Goal: Task Accomplishment & Management: Manage account settings

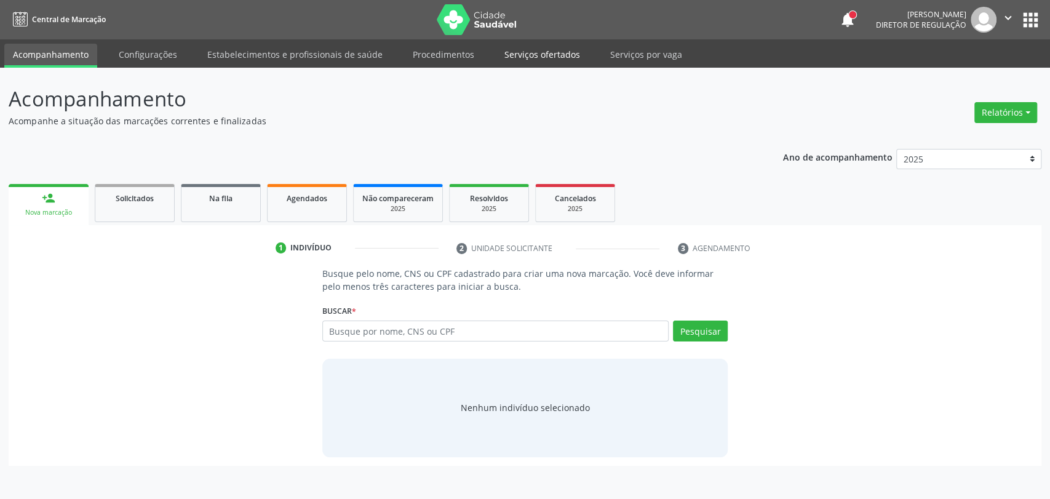
click at [526, 58] on link "Serviços ofertados" at bounding box center [542, 55] width 93 height 22
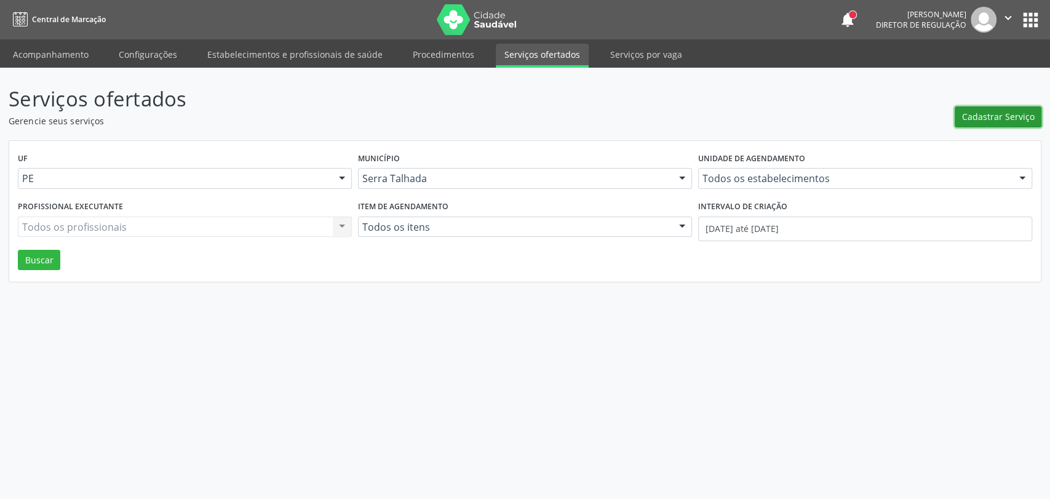
click at [982, 114] on span "Cadastrar Serviço" at bounding box center [998, 116] width 73 height 13
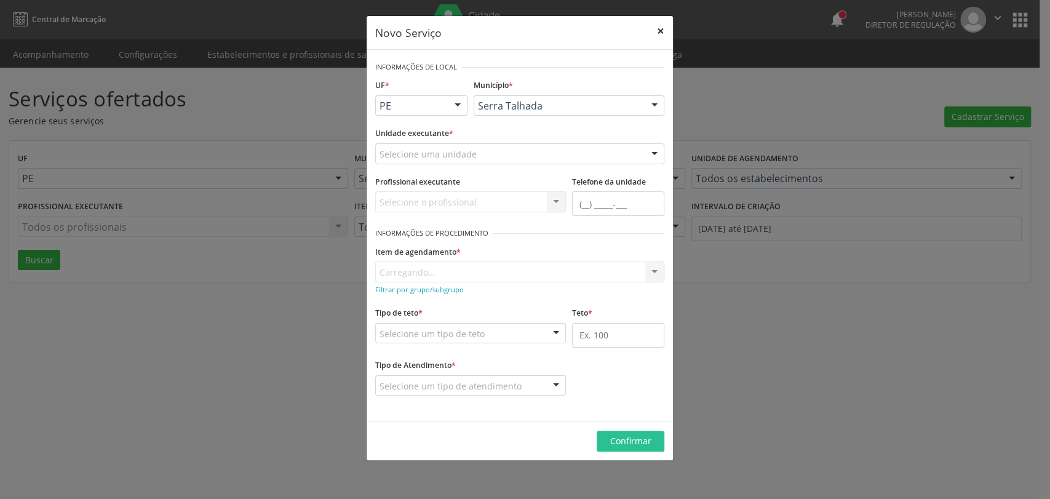
click at [664, 32] on button "×" at bounding box center [660, 31] width 25 height 30
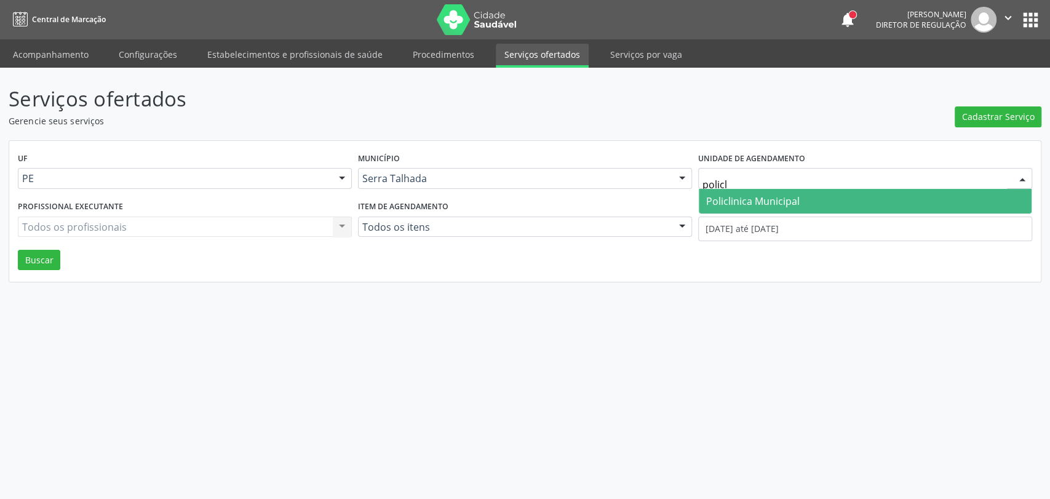
type input "policli"
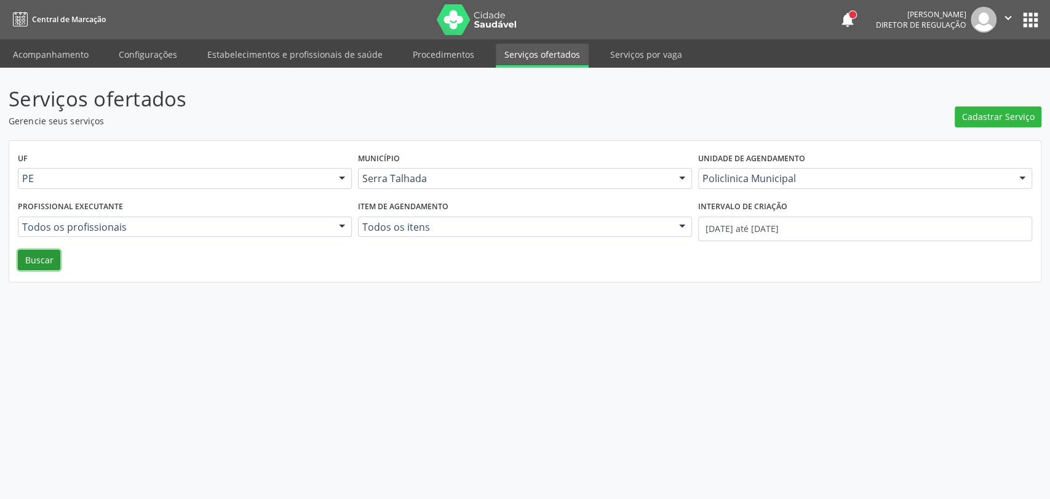
click at [39, 254] on button "Buscar" at bounding box center [39, 260] width 42 height 21
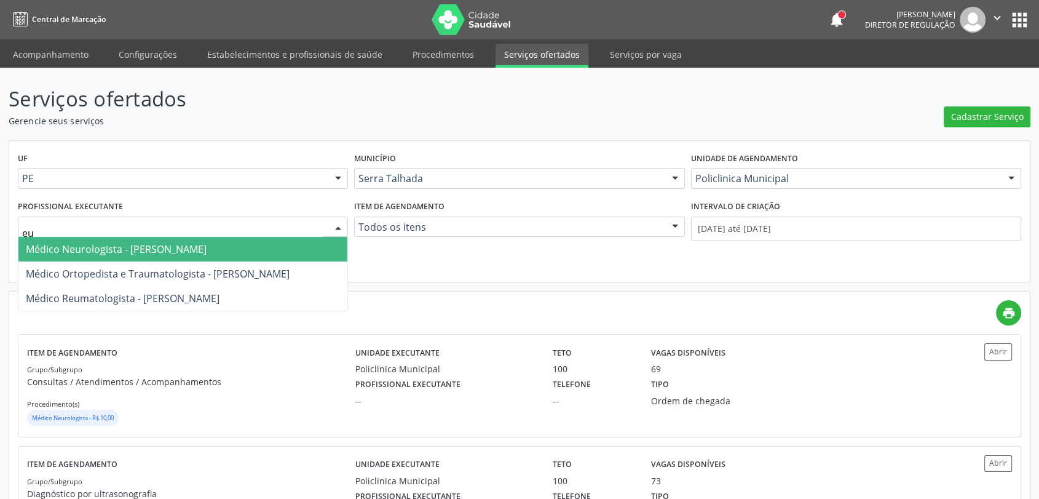
type input "eug"
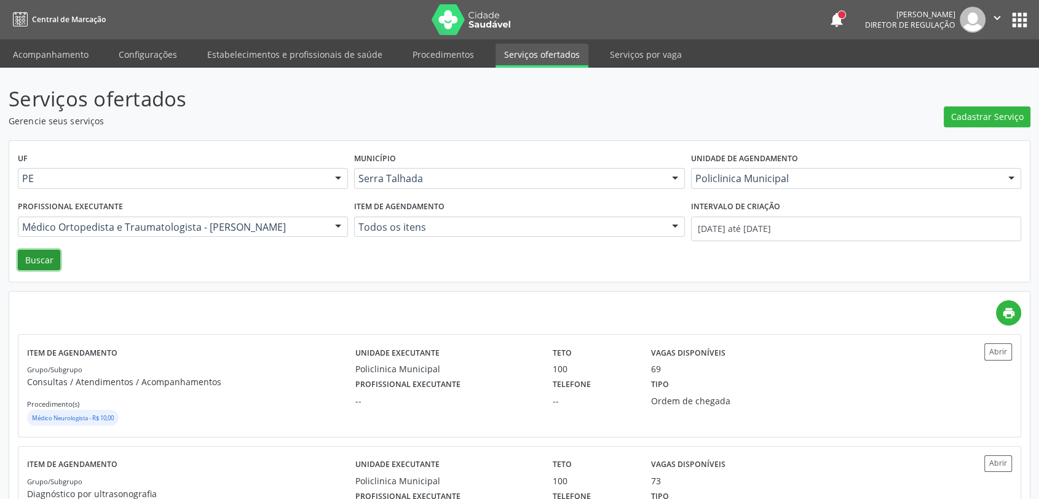
click at [18, 256] on button "Buscar" at bounding box center [39, 260] width 42 height 21
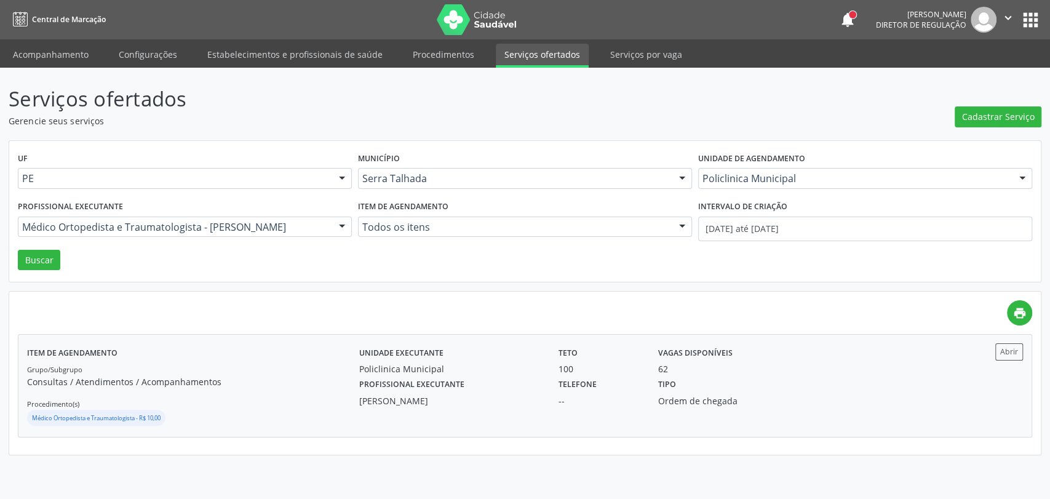
click at [252, 394] on div "Grupo/Subgrupo Consultas / Atendimentos / Acompanhamentos Procedimento(s) Médic…" at bounding box center [193, 395] width 332 height 66
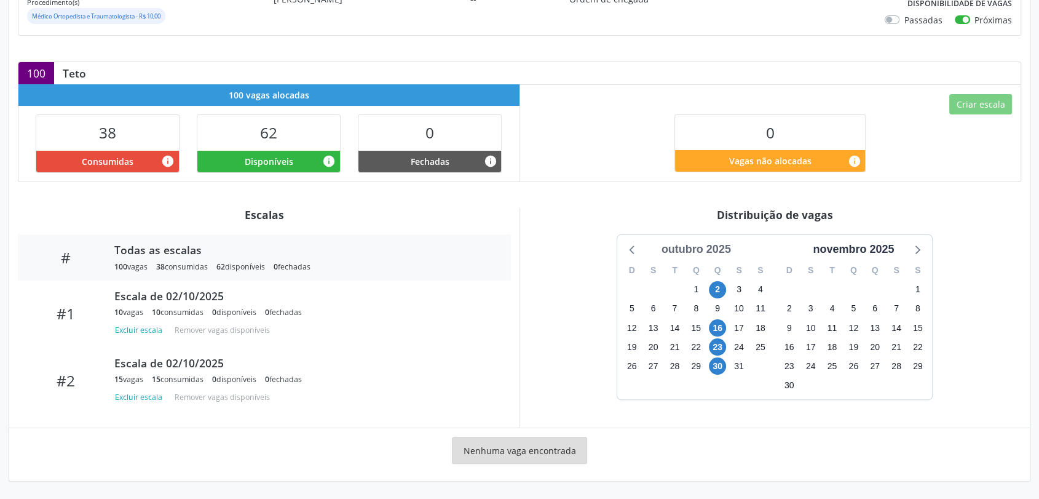
scroll to position [216, 0]
click at [721, 284] on span "2" at bounding box center [717, 290] width 17 height 17
click at [719, 292] on span "2" at bounding box center [717, 290] width 17 height 17
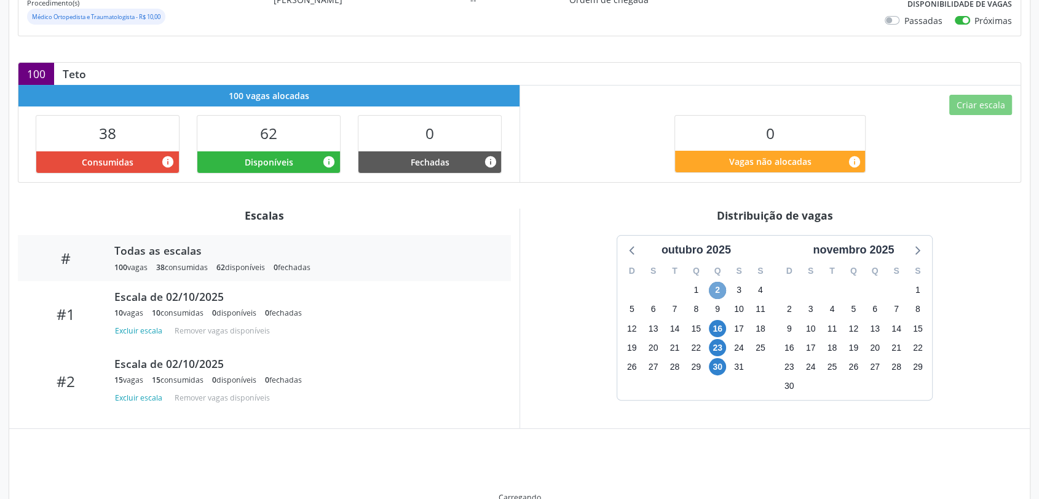
click at [719, 292] on span "2" at bounding box center [717, 290] width 17 height 17
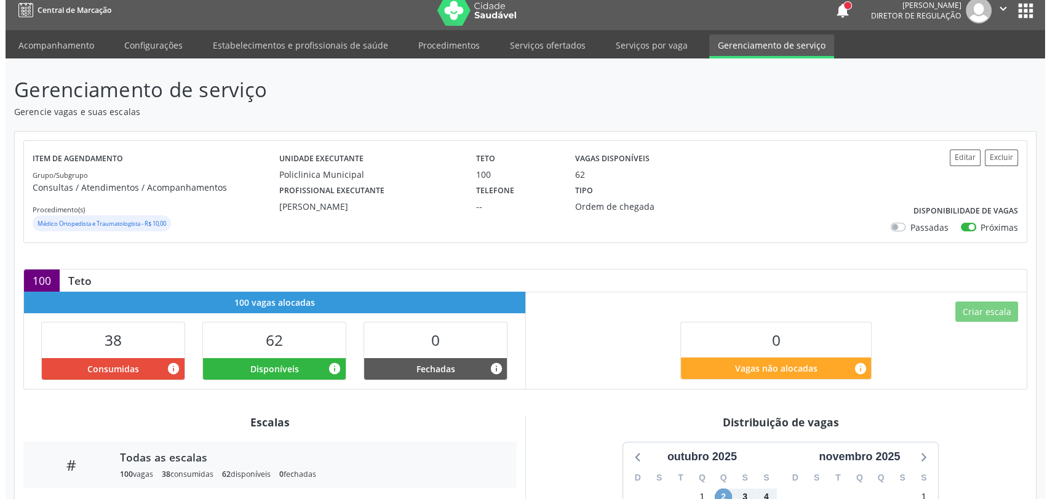
scroll to position [0, 0]
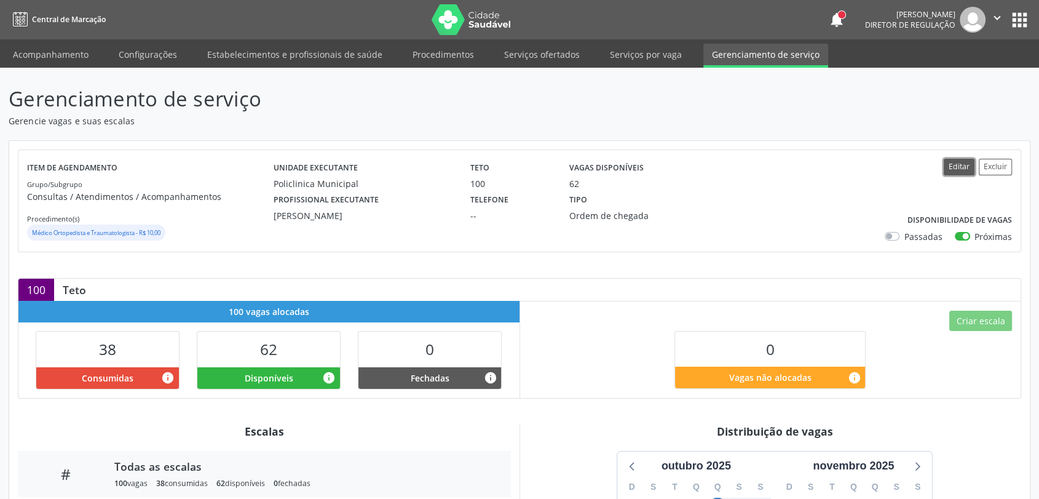
click at [957, 171] on button "Editar" at bounding box center [959, 167] width 31 height 17
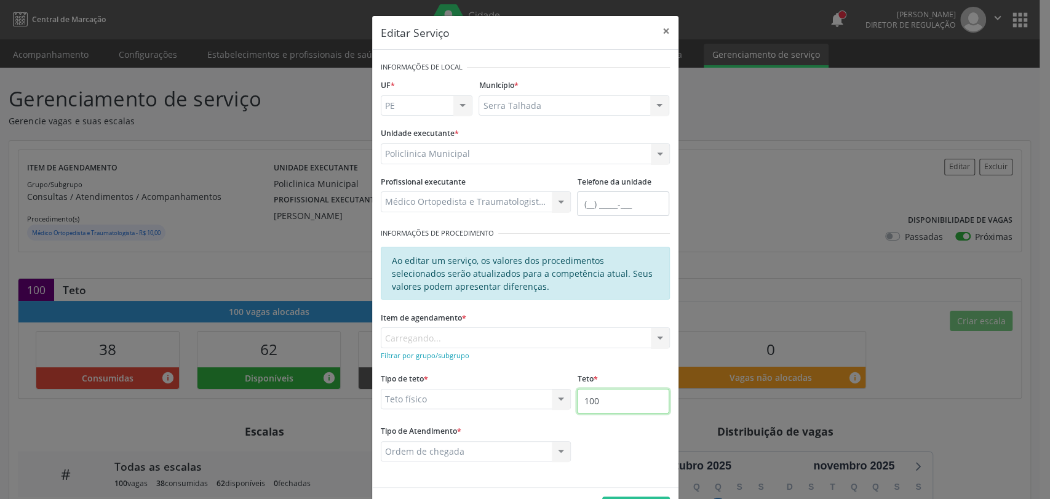
click at [634, 403] on input "100" at bounding box center [623, 401] width 92 height 25
type input "101"
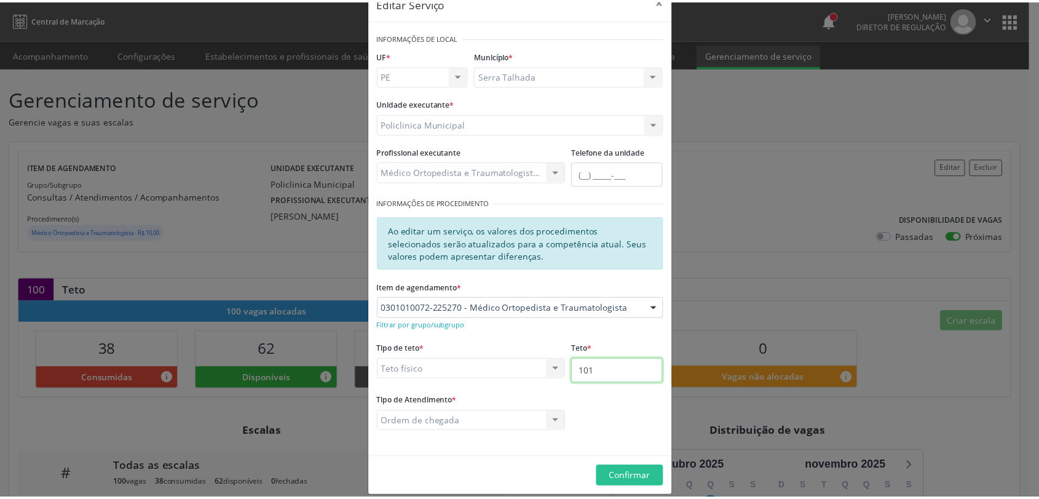
scroll to position [42, 0]
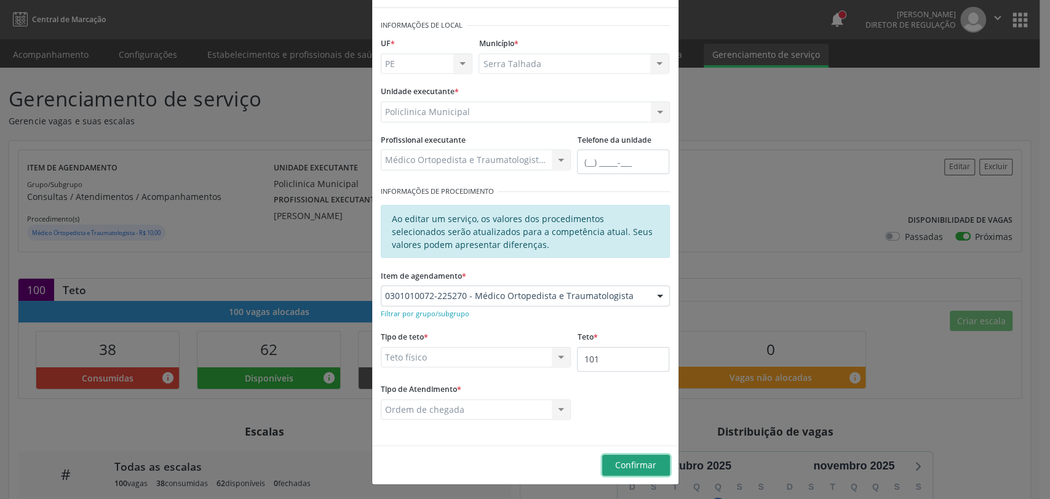
click at [626, 455] on button "Confirmar" at bounding box center [636, 465] width 68 height 21
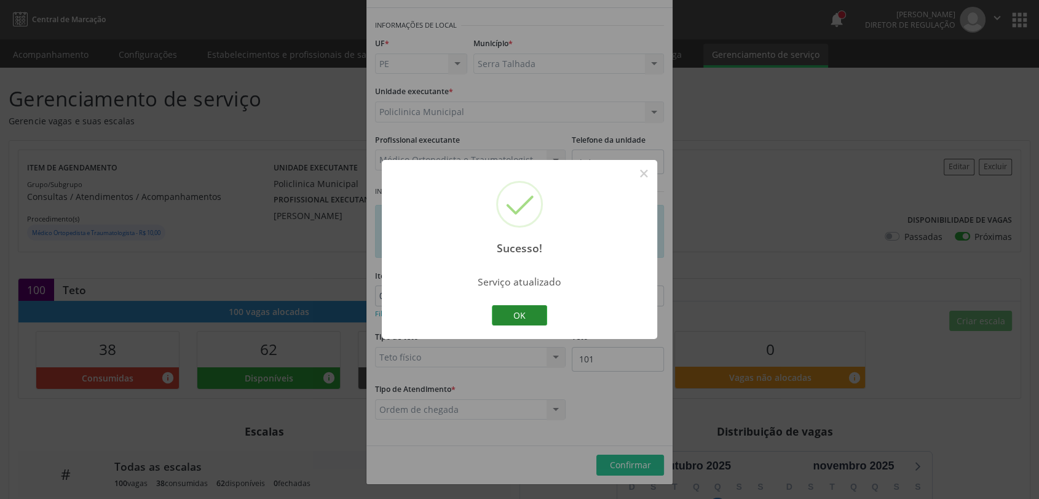
click at [541, 322] on button "OK" at bounding box center [519, 315] width 55 height 21
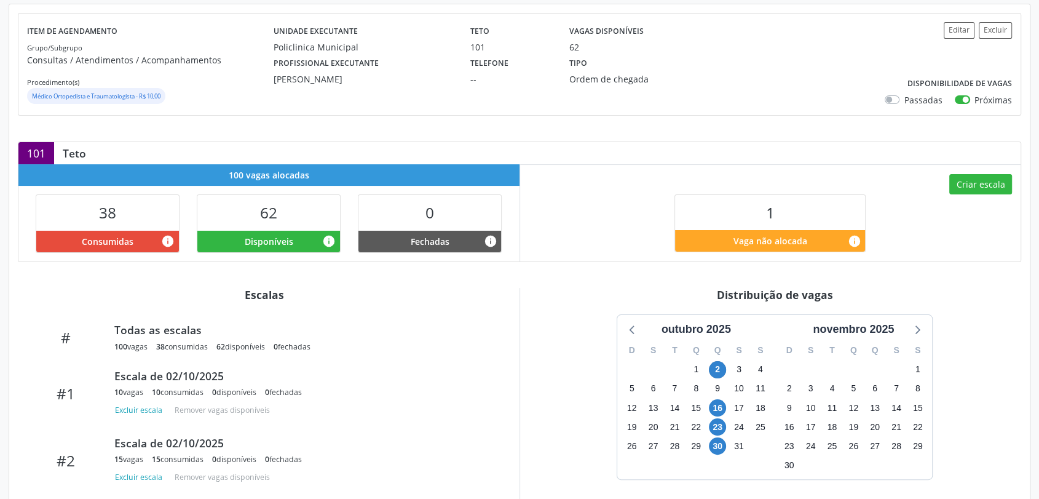
scroll to position [0, 0]
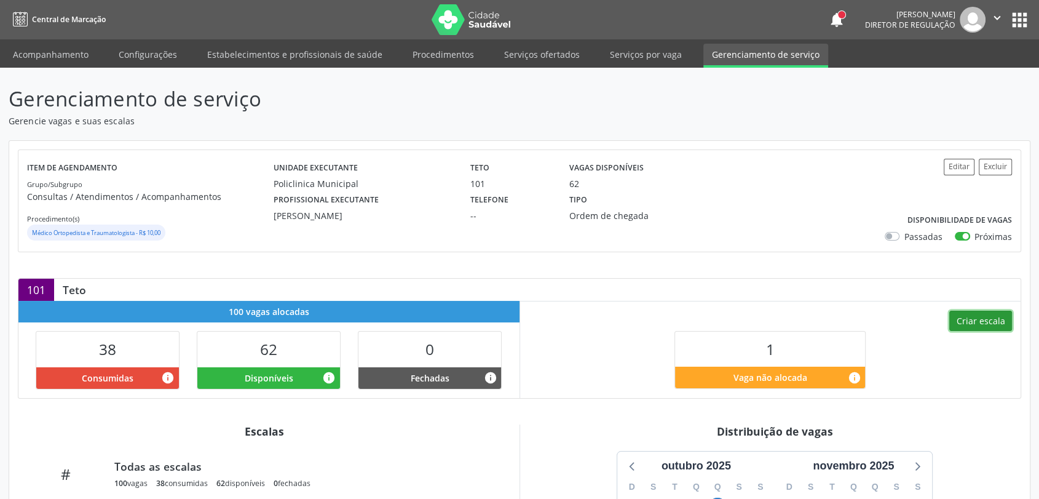
click at [969, 316] on button "Criar escala" at bounding box center [981, 321] width 63 height 21
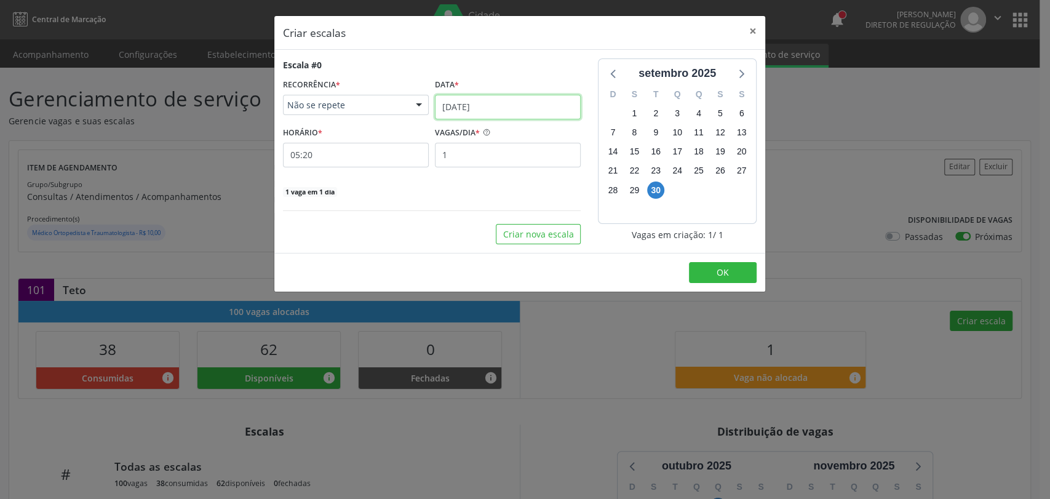
click at [480, 112] on input "30/09/2025" at bounding box center [508, 107] width 146 height 25
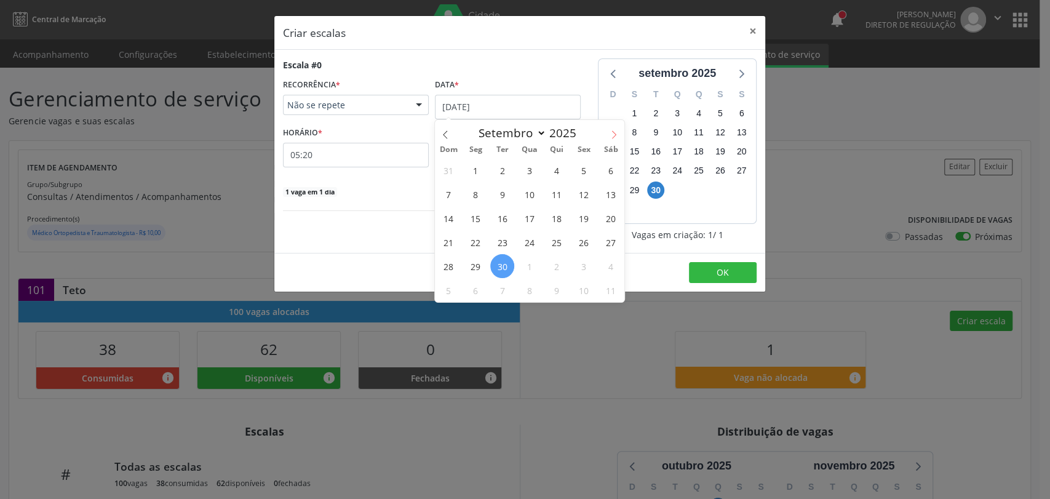
click at [615, 130] on icon at bounding box center [613, 134] width 9 height 9
select select "9"
click at [557, 172] on span "2" at bounding box center [556, 170] width 24 height 24
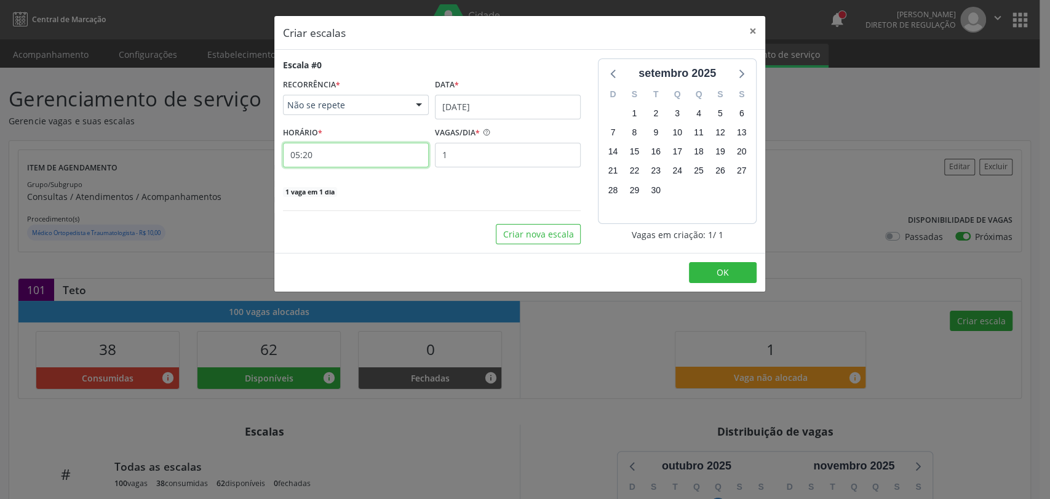
click at [346, 159] on input "05:20" at bounding box center [356, 155] width 146 height 25
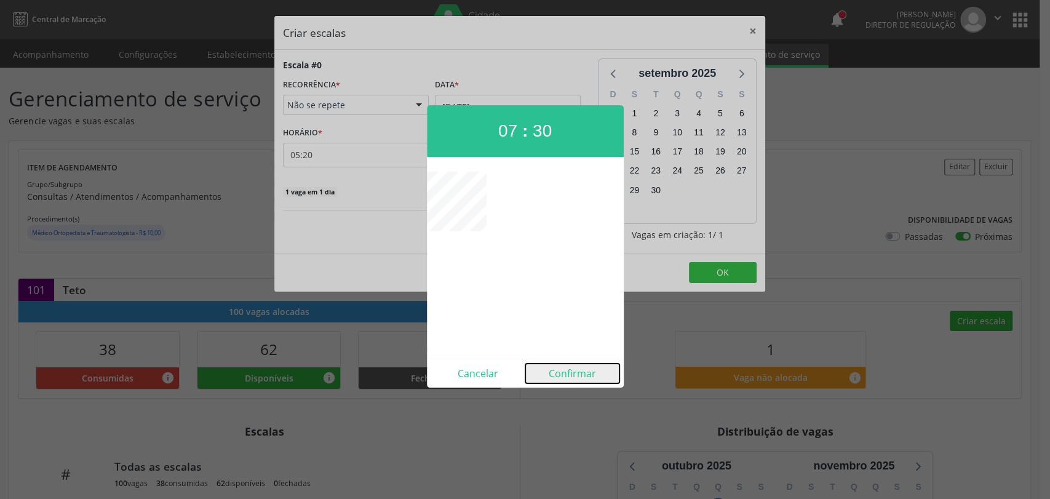
click at [570, 378] on button "Confirmar" at bounding box center [572, 373] width 94 height 20
type input "07:30"
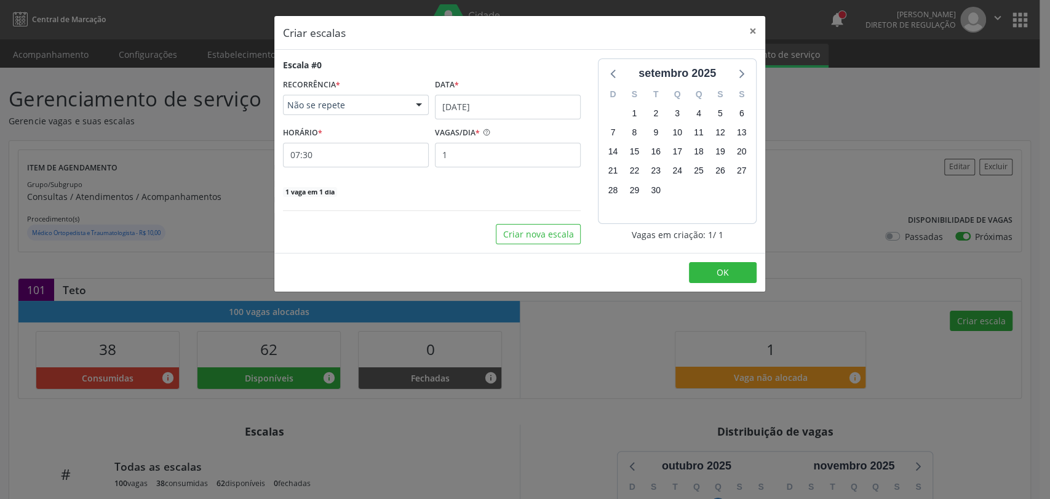
click at [472, 168] on div "Escala #0 RECORRÊNCIA * Não se repete Não se repete Diário/Semanal Mensal Nenhu…" at bounding box center [432, 127] width 298 height 139
click at [467, 154] on input "1" at bounding box center [508, 155] width 146 height 25
click at [737, 276] on button "OK" at bounding box center [723, 272] width 68 height 21
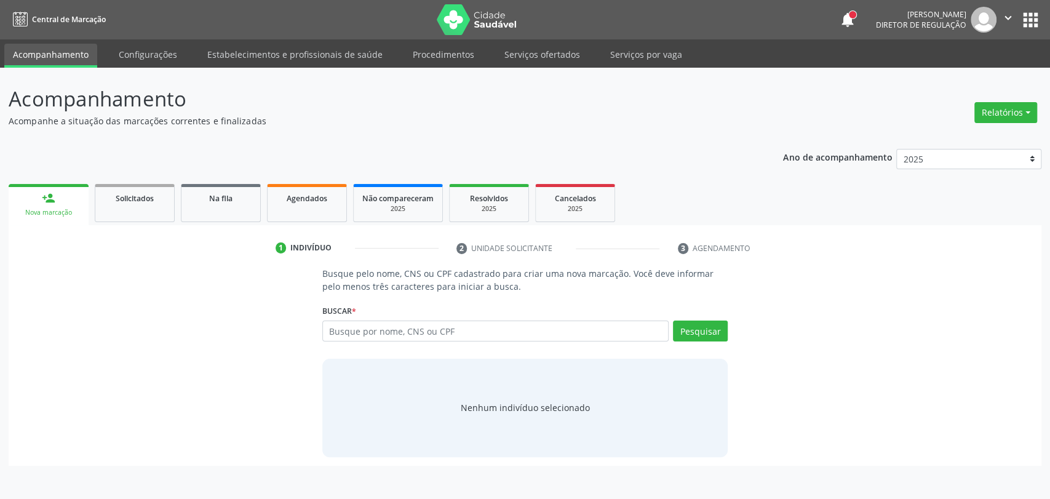
click at [451, 331] on input "text" at bounding box center [495, 330] width 347 height 21
type input "CNS: 700 1059 1466 1211"
click at [684, 330] on button "Pesquisar" at bounding box center [700, 330] width 55 height 21
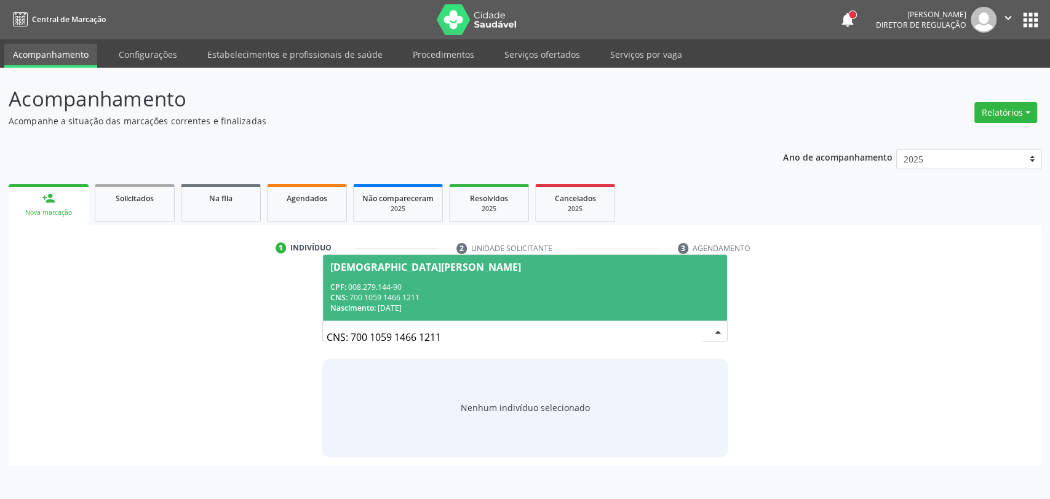
click at [433, 282] on div "CPF: 008.279.144-90" at bounding box center [525, 287] width 390 height 10
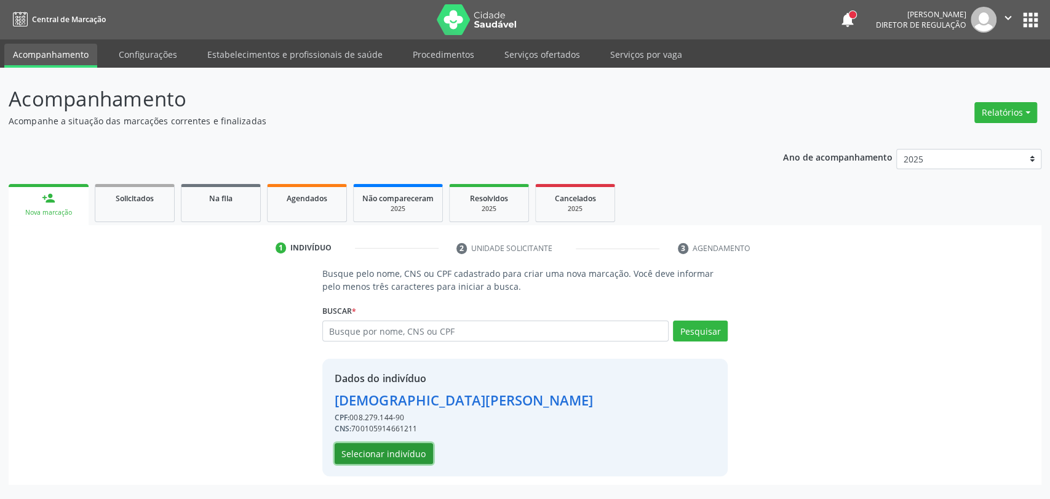
click at [403, 449] on button "Selecionar indivíduo" at bounding box center [384, 453] width 98 height 21
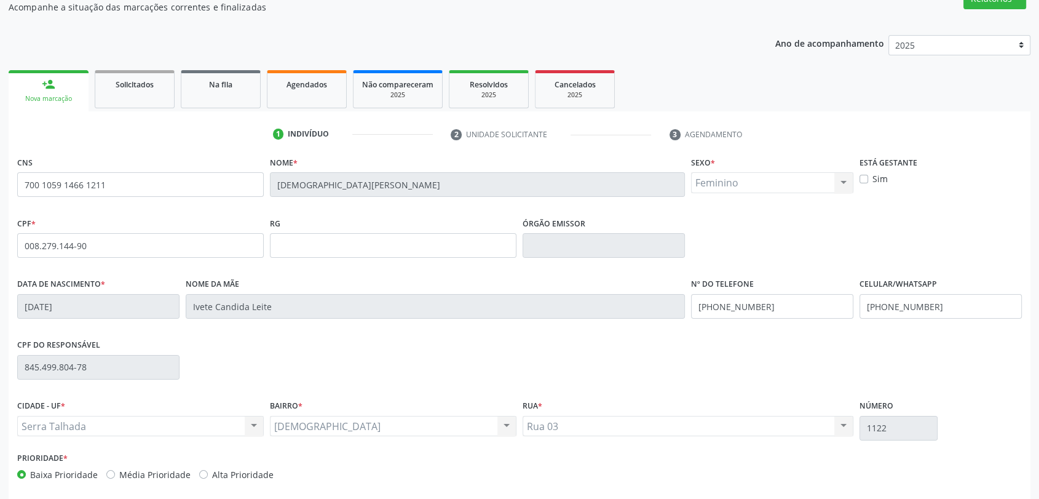
scroll to position [167, 0]
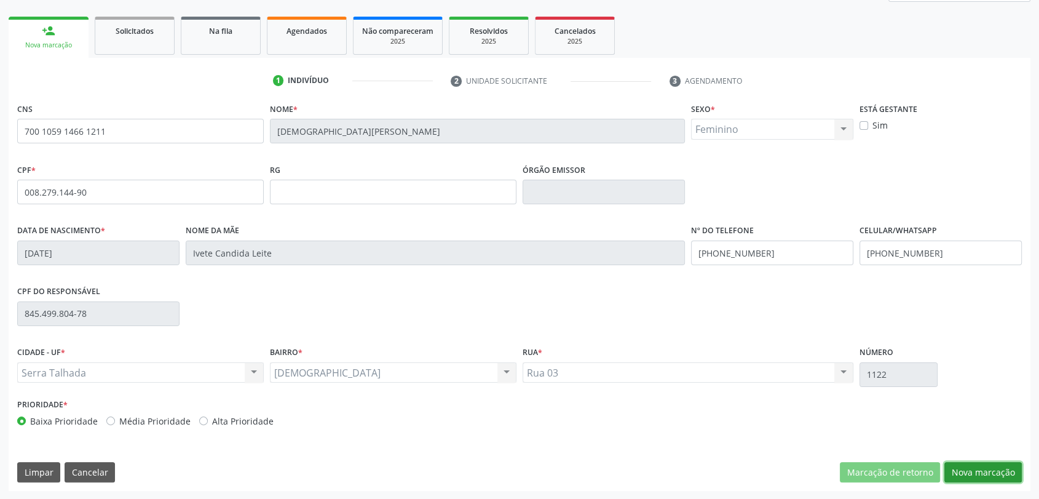
click at [951, 463] on button "Nova marcação" at bounding box center [983, 472] width 77 height 21
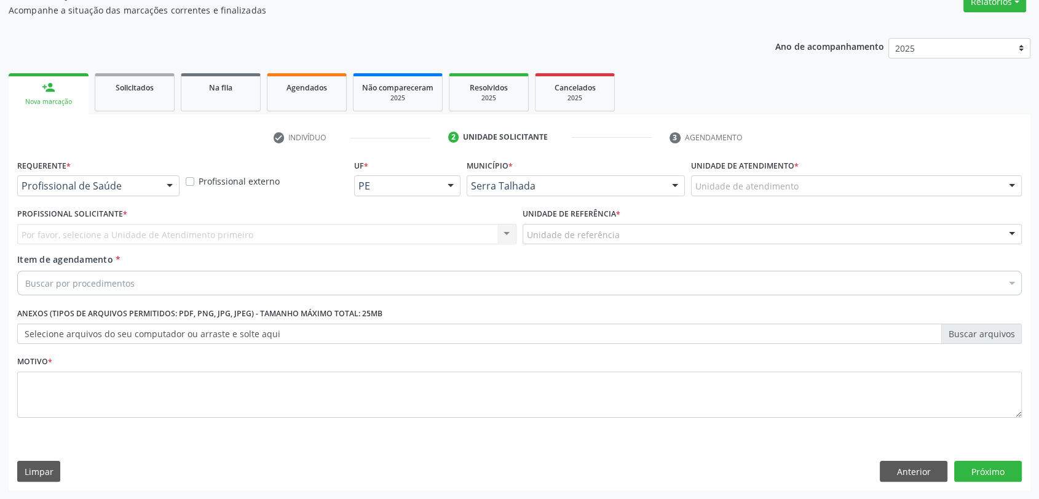
scroll to position [110, 0]
click at [100, 178] on div "Profissional de Saúde" at bounding box center [98, 186] width 162 height 21
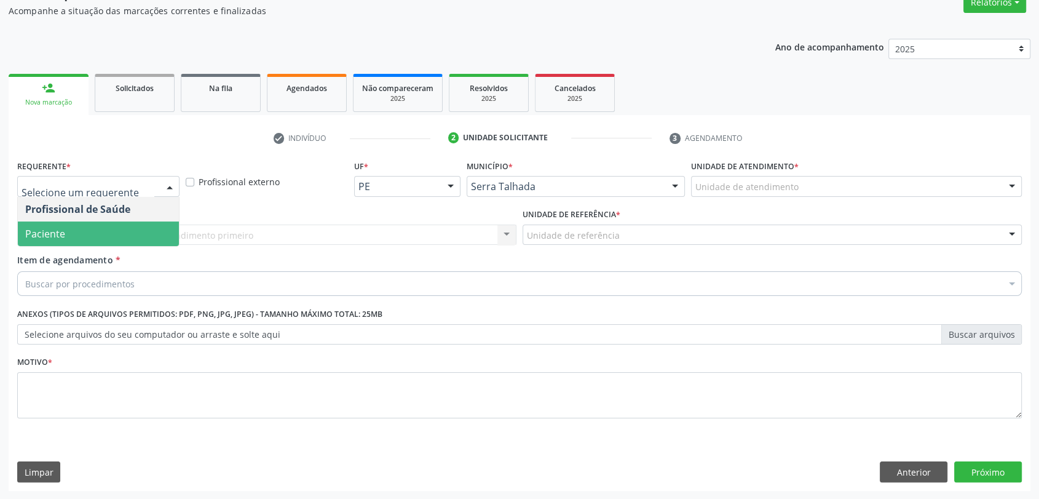
click at [82, 226] on span "Paciente" at bounding box center [98, 233] width 161 height 25
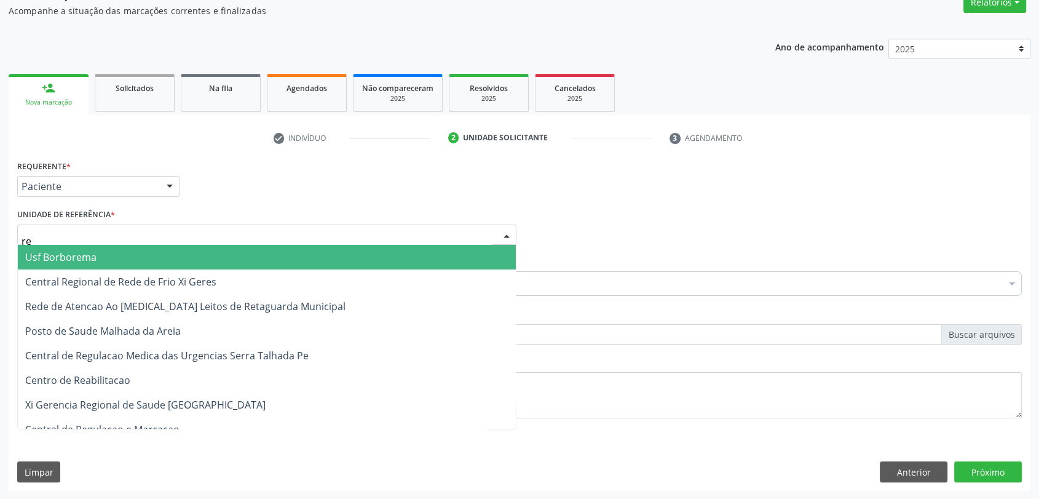
type input "rea"
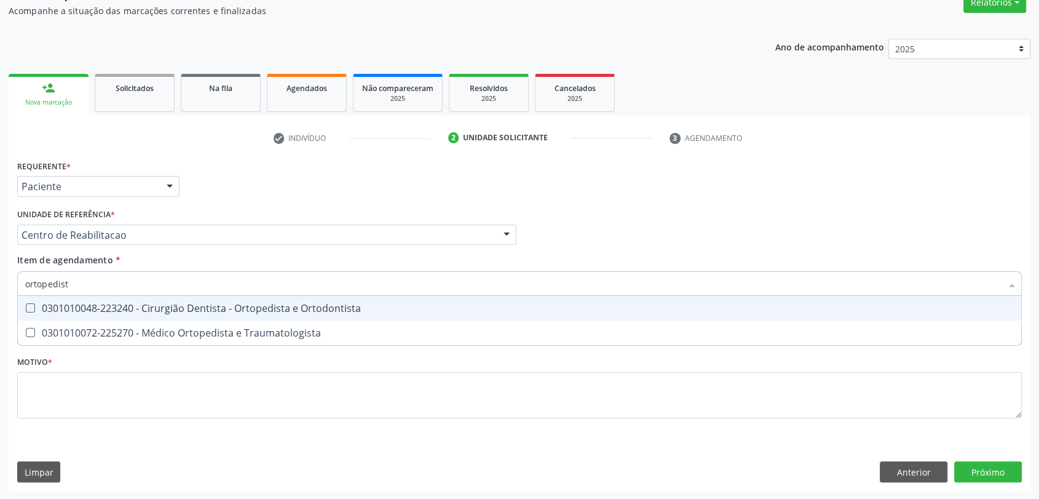
type input "ortopedista"
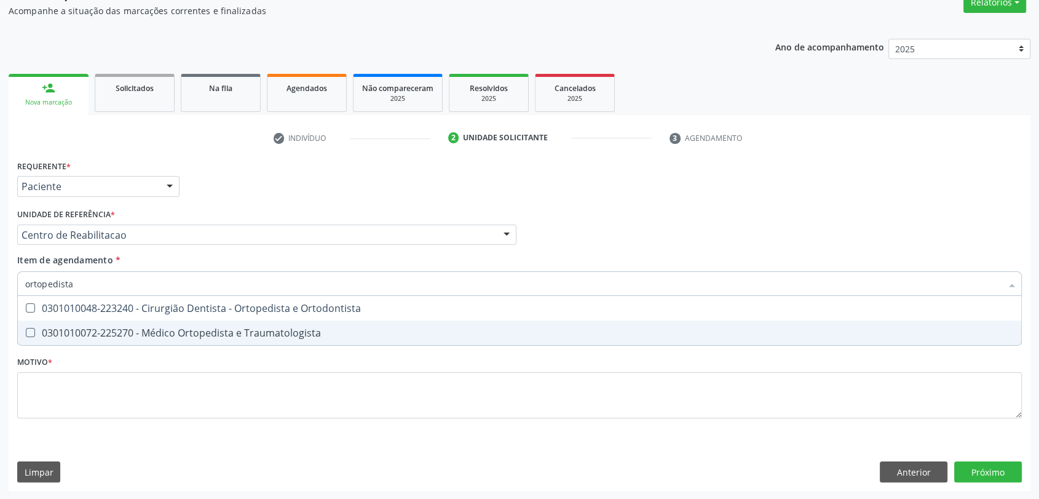
click at [100, 329] on div "0301010072-225270 - Médico Ortopedista e Traumatologista" at bounding box center [519, 333] width 989 height 10
checkbox Traumatologista "true"
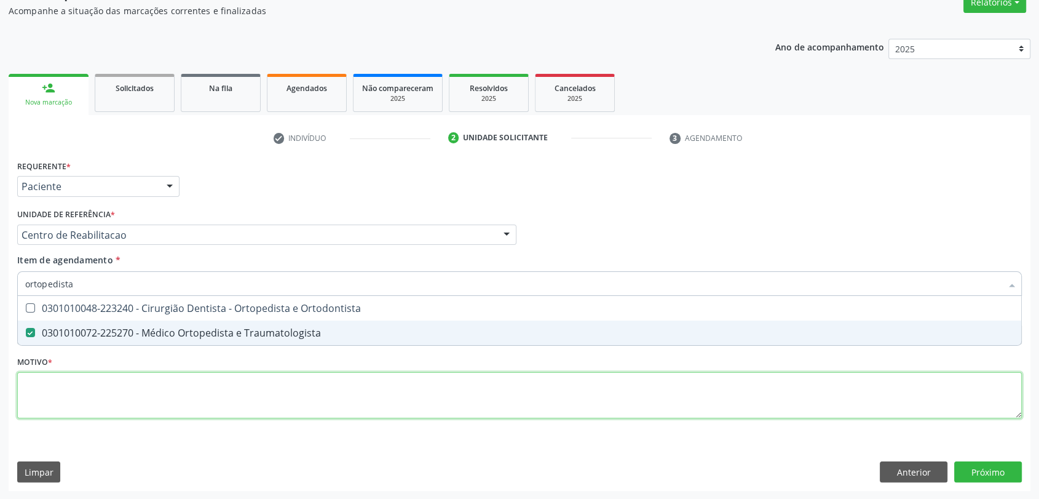
click at [97, 394] on div "Requerente * Paciente Profissional de Saúde Paciente Nenhum resultado encontrad…" at bounding box center [519, 296] width 1005 height 279
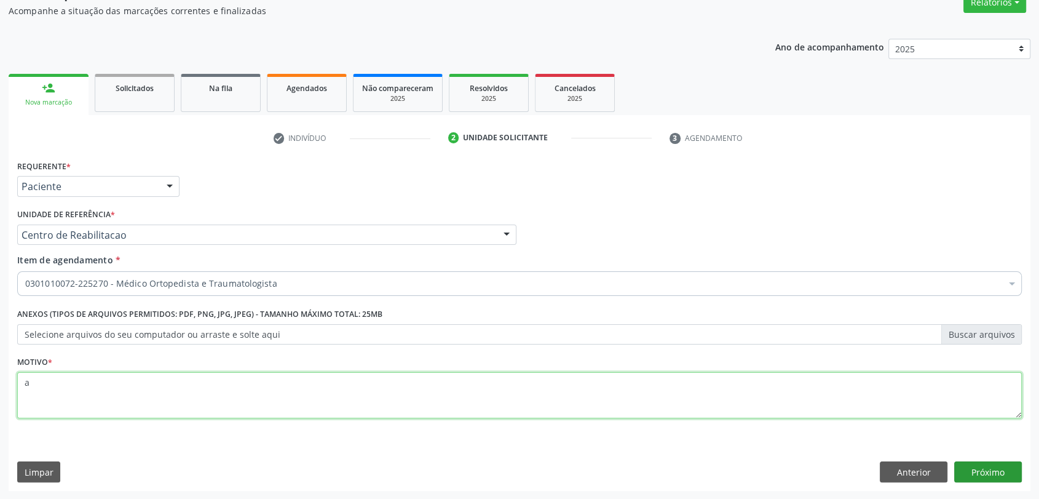
type textarea "a"
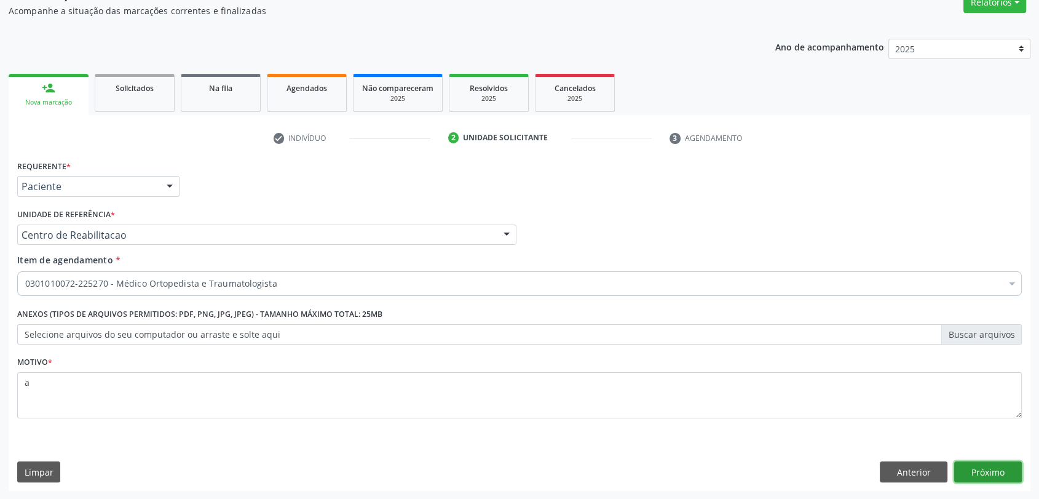
click at [999, 469] on button "Próximo" at bounding box center [989, 471] width 68 height 21
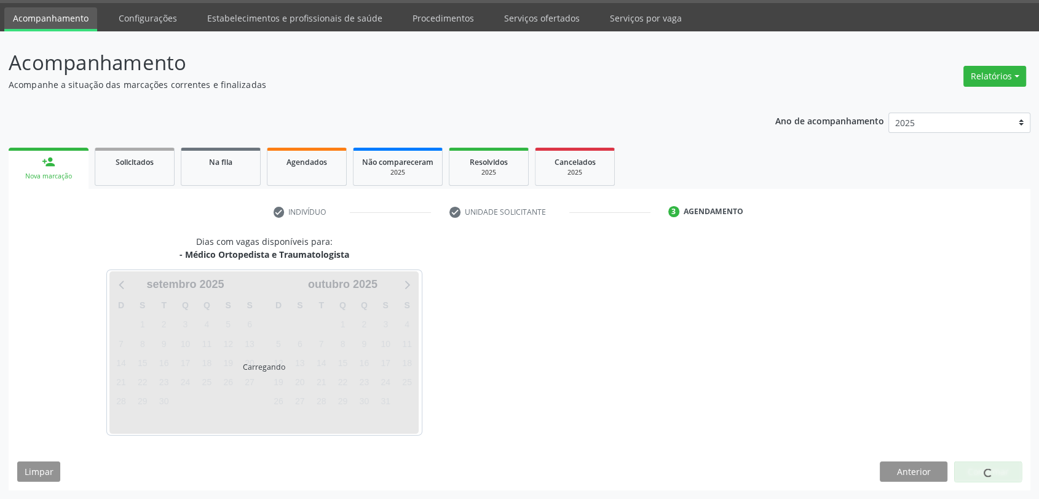
scroll to position [36, 0]
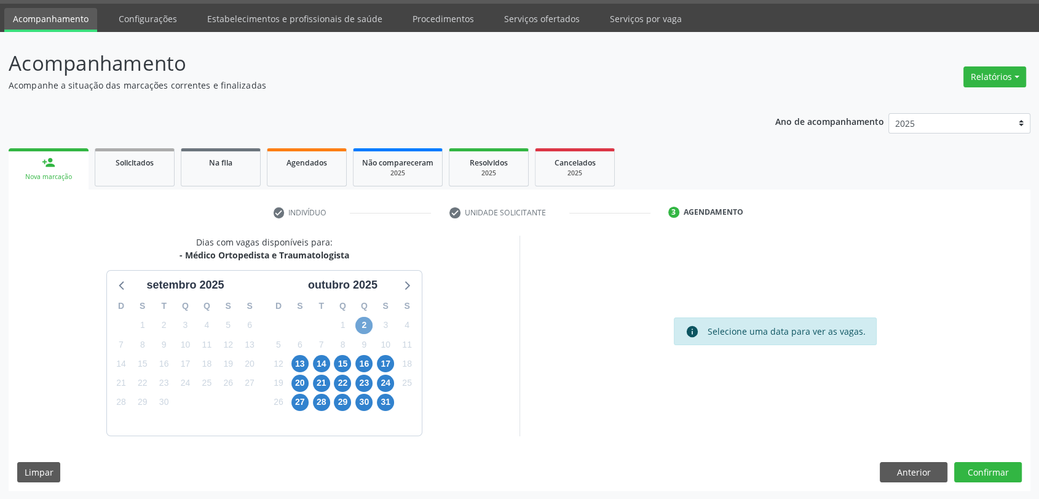
click at [363, 327] on span "2" at bounding box center [363, 325] width 17 height 17
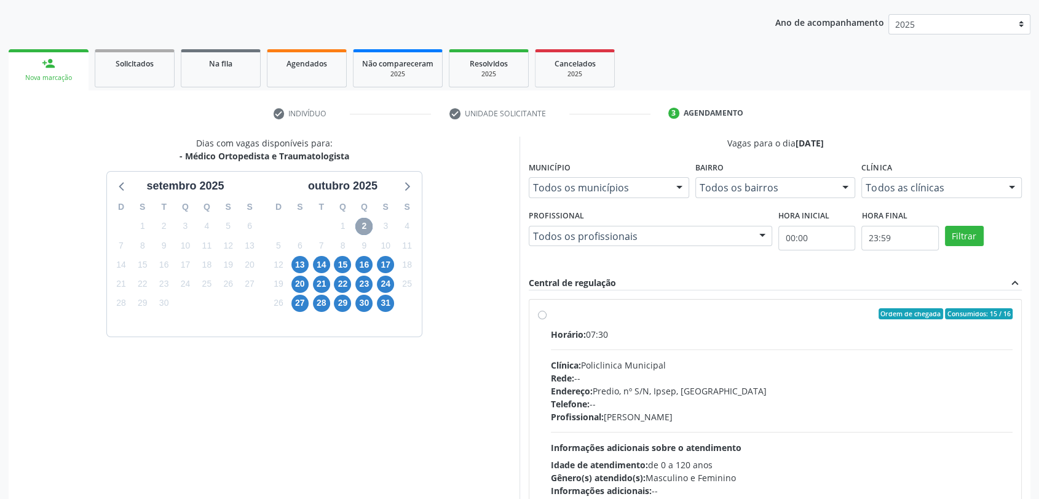
scroll to position [213, 0]
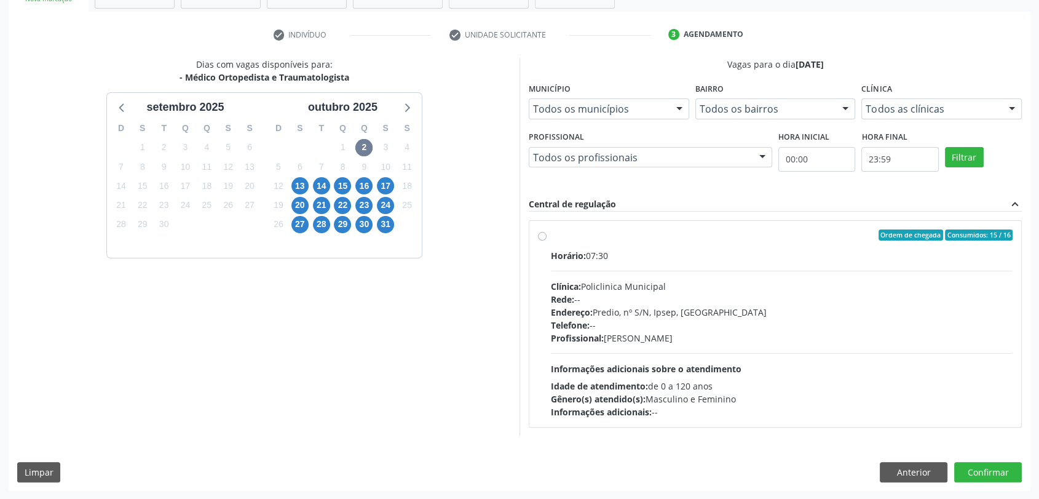
click at [590, 280] on div "Clínica: Policlinica Municipal" at bounding box center [782, 286] width 462 height 13
click at [547, 240] on input "Ordem de chegada Consumidos: 15 / 16 Horário: 07:30 Clínica: Policlinica Munici…" at bounding box center [542, 234] width 9 height 11
radio input "true"
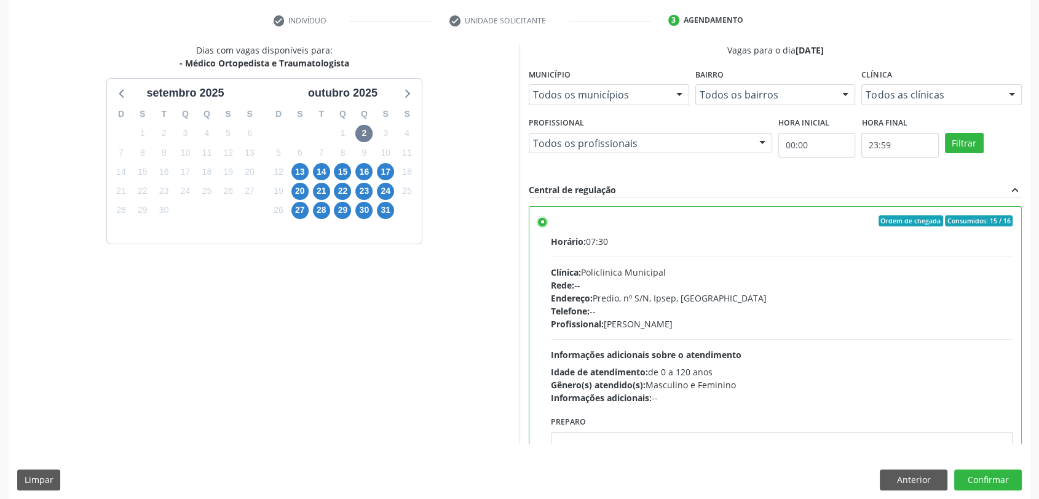
scroll to position [236, 0]
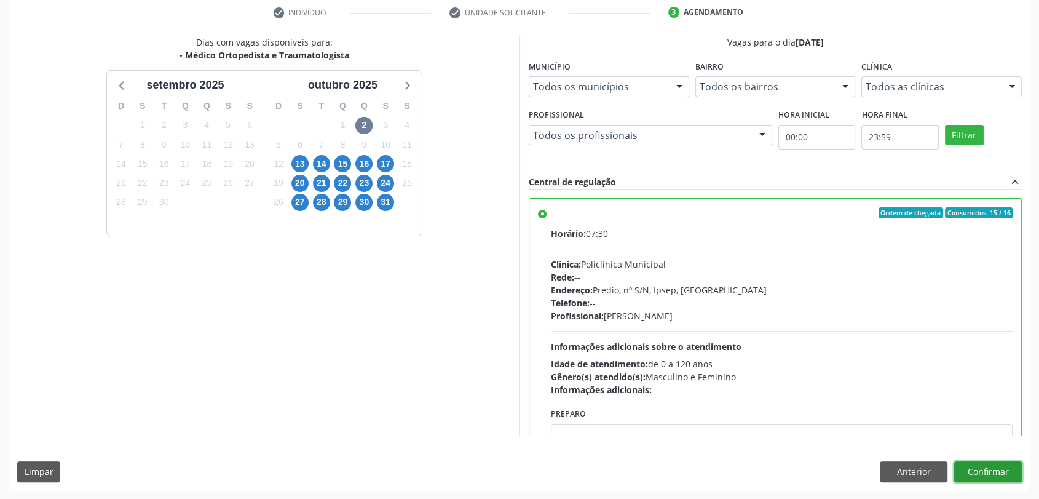
click at [1007, 469] on button "Confirmar" at bounding box center [989, 471] width 68 height 21
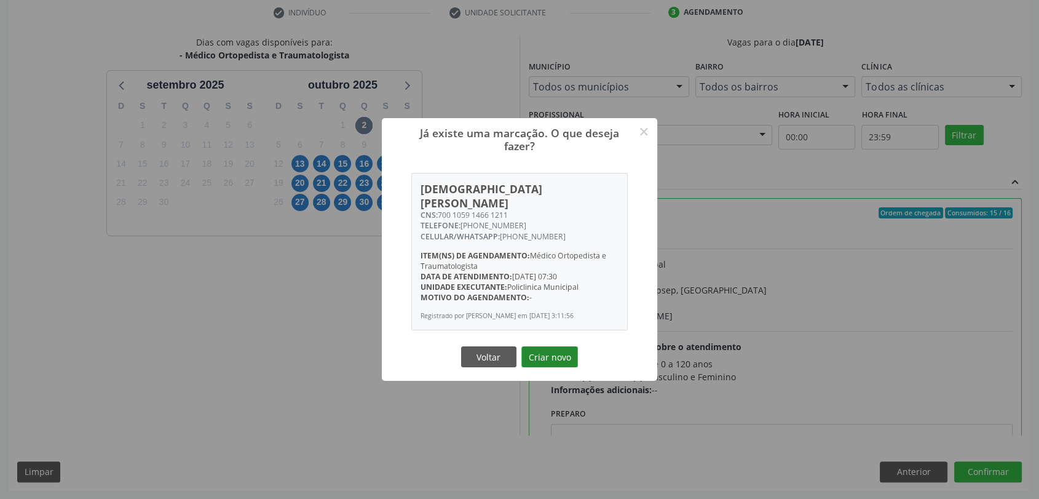
click at [531, 355] on button "Criar novo" at bounding box center [550, 356] width 57 height 21
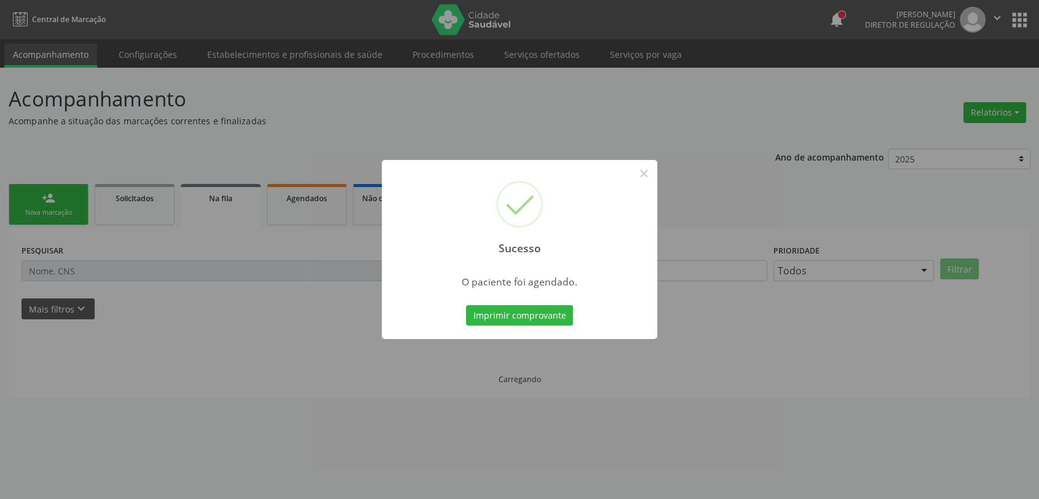
scroll to position [0, 0]
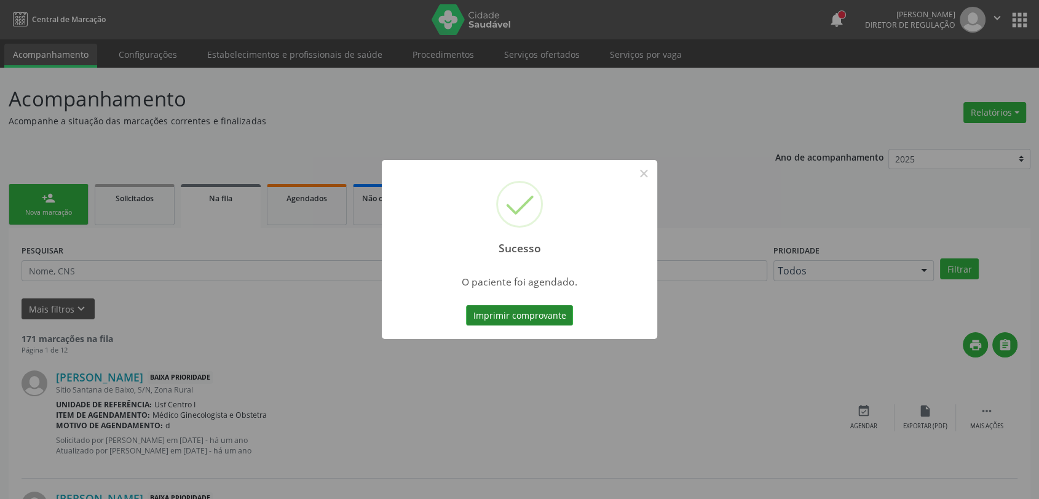
click at [528, 315] on button "Imprimir comprovante" at bounding box center [519, 315] width 107 height 21
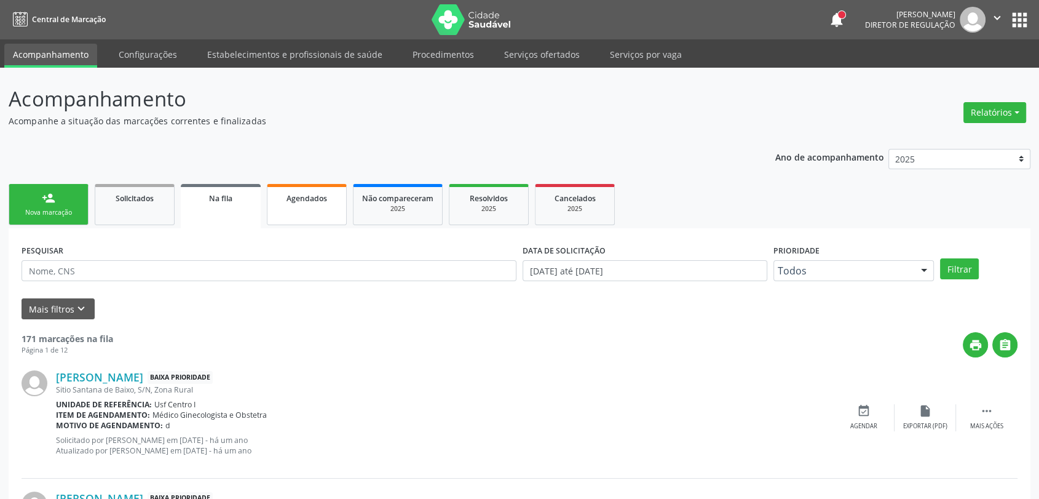
click at [280, 198] on div "Agendados" at bounding box center [307, 197] width 62 height 13
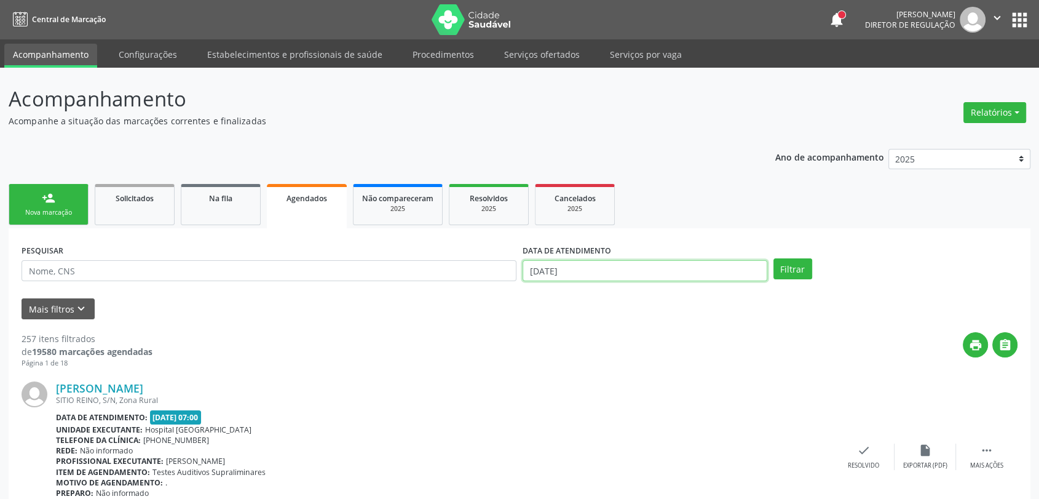
click at [619, 272] on input "30/09/2025" at bounding box center [645, 270] width 245 height 21
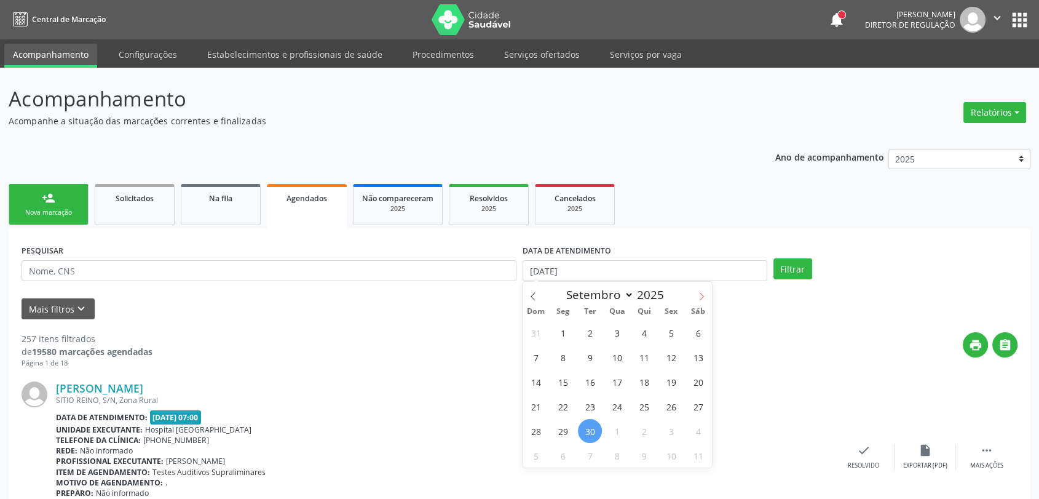
click at [698, 292] on icon at bounding box center [701, 296] width 9 height 9
select select "9"
click at [615, 333] on span "1" at bounding box center [617, 332] width 24 height 24
type input "01/10/2025"
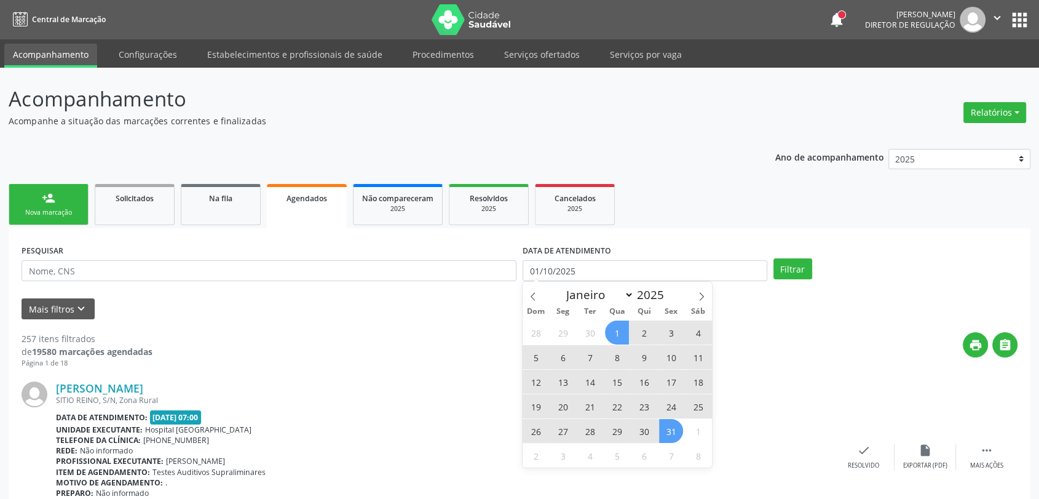
click at [670, 431] on span "31" at bounding box center [671, 431] width 24 height 24
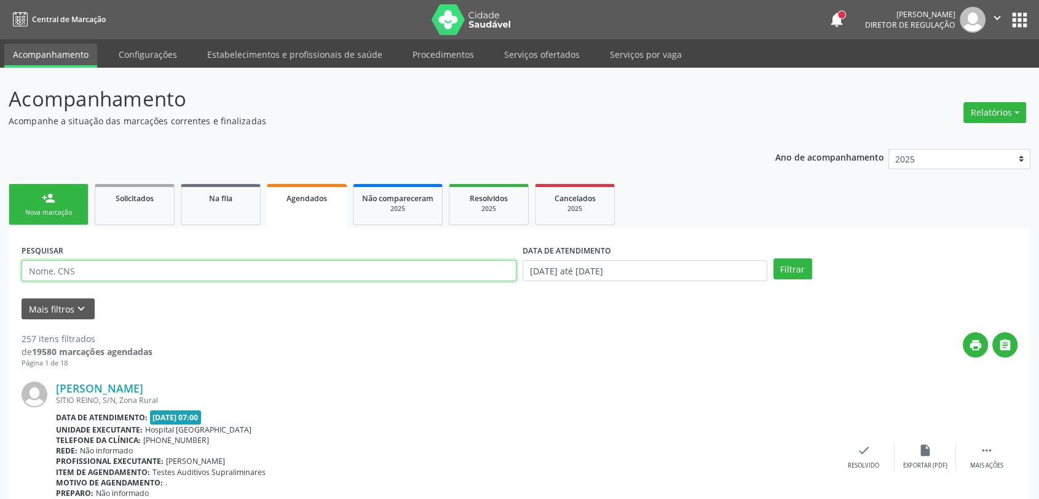
click at [244, 272] on input "text" at bounding box center [269, 270] width 495 height 21
paste input "CNS: 700 1059 1466 1211"
type input "CNS: 700 1059 1466 1211"
click at [785, 271] on button "Filtrar" at bounding box center [793, 268] width 39 height 21
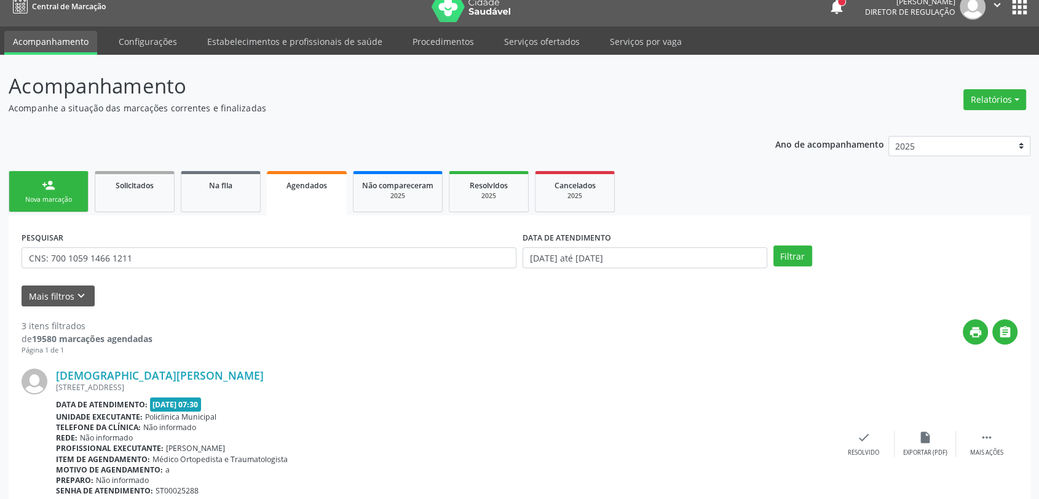
scroll to position [11, 0]
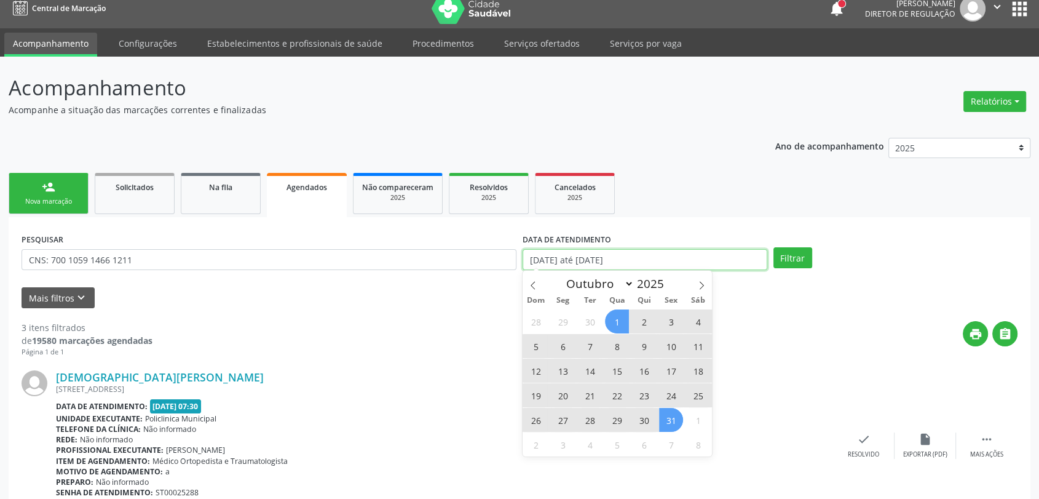
click at [597, 260] on input "01/10/2025 até 31/10/2025" at bounding box center [645, 259] width 245 height 21
click at [536, 288] on icon at bounding box center [533, 285] width 9 height 9
select select "8"
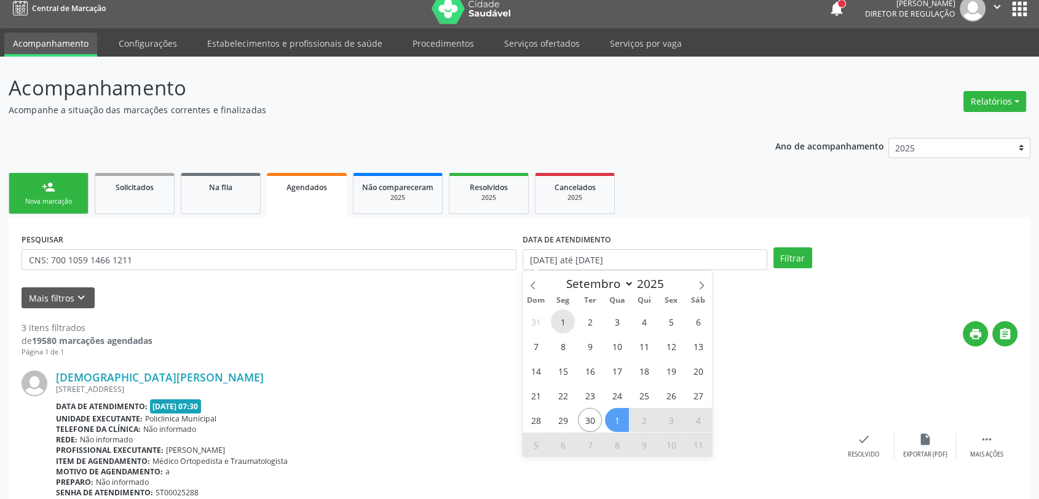
click at [566, 319] on span "1" at bounding box center [563, 321] width 24 height 24
type input "01/09/2025"
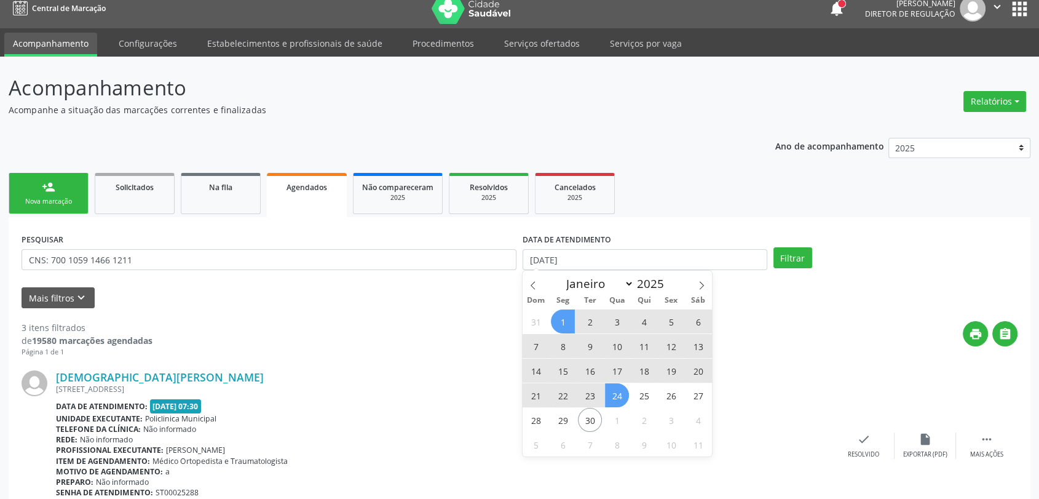
click at [616, 394] on span "24" at bounding box center [617, 395] width 24 height 24
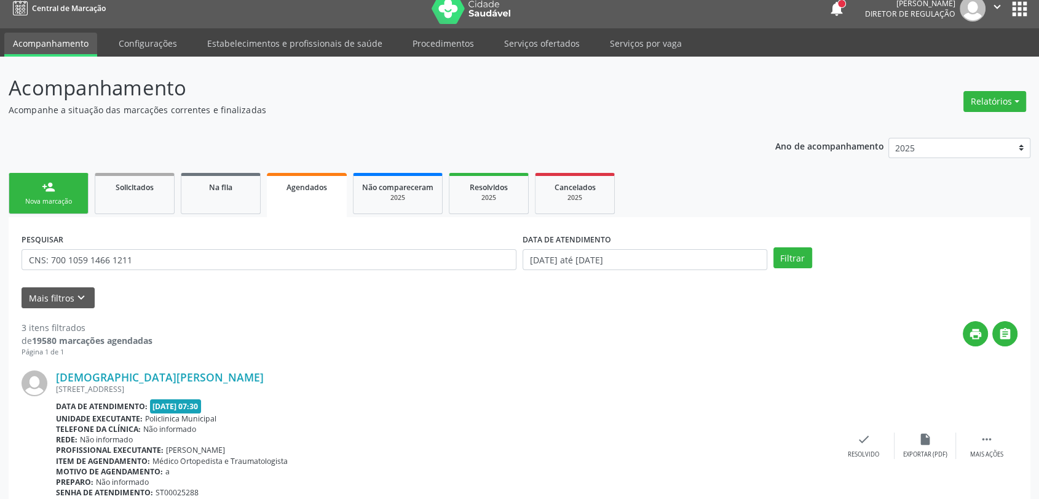
click at [792, 269] on div "PESQUISAR CNS: 700 1059 1466 1211 DATA DE ATENDIMENTO 01/09/2025 até 24/09/2025…" at bounding box center [519, 254] width 1002 height 48
click at [791, 260] on button "Filtrar" at bounding box center [793, 257] width 39 height 21
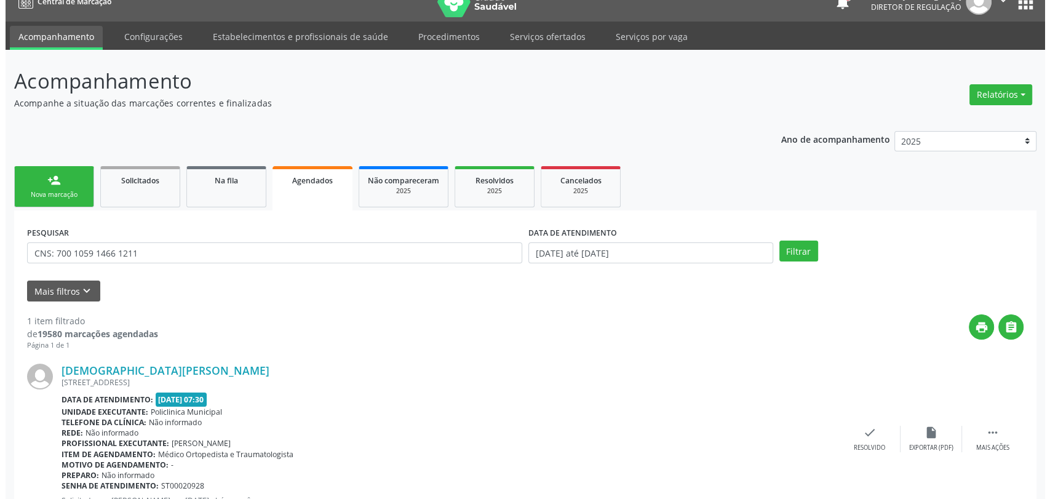
scroll to position [0, 0]
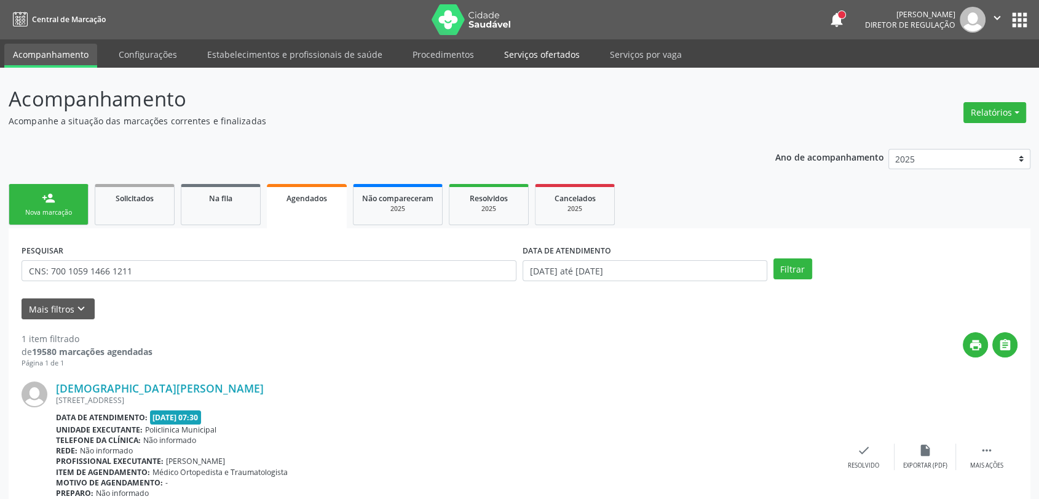
click at [535, 54] on link "Serviços ofertados" at bounding box center [542, 55] width 93 height 22
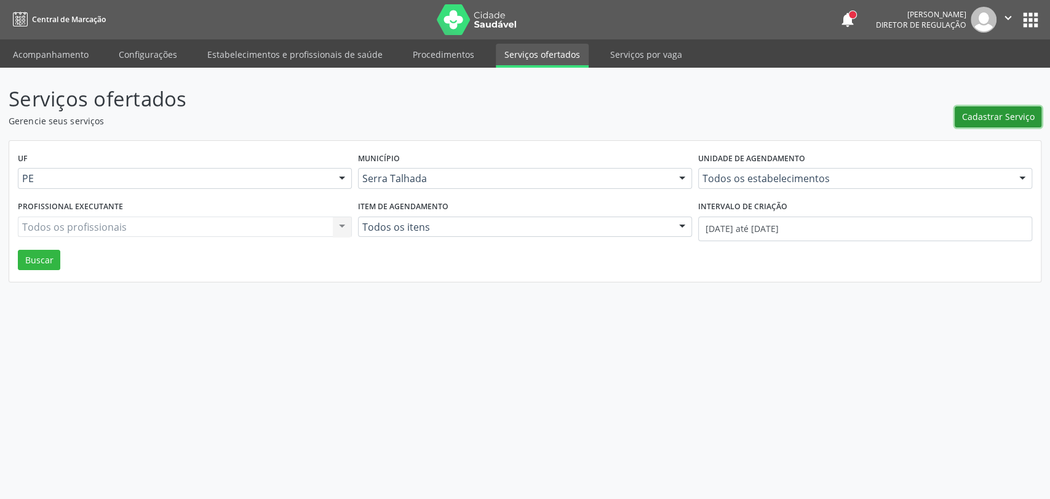
click at [975, 117] on span "Cadastrar Serviço" at bounding box center [998, 116] width 73 height 13
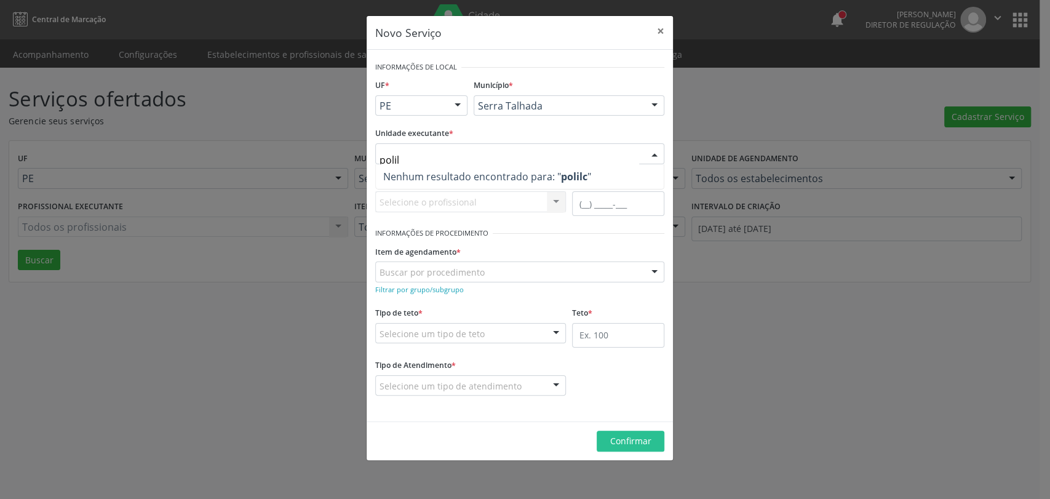
type input "poli"
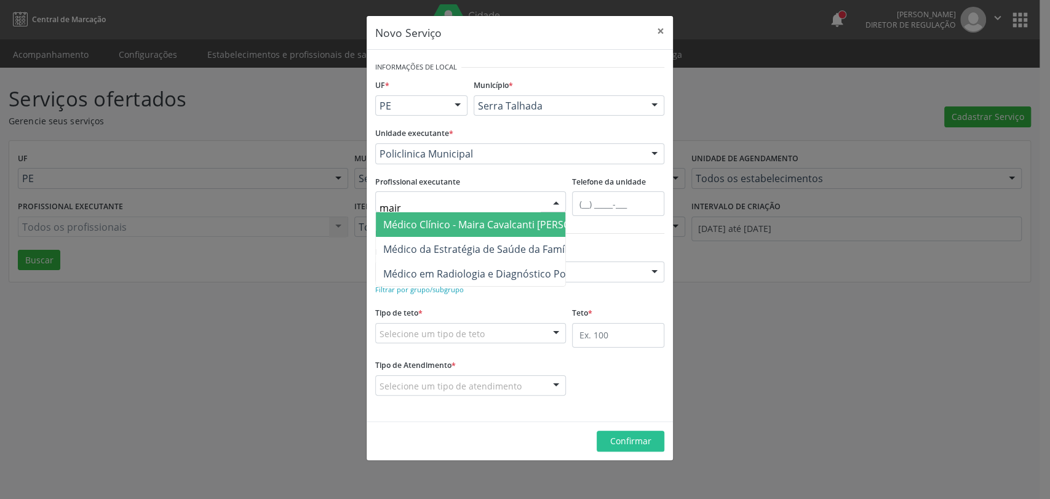
type input "maira"
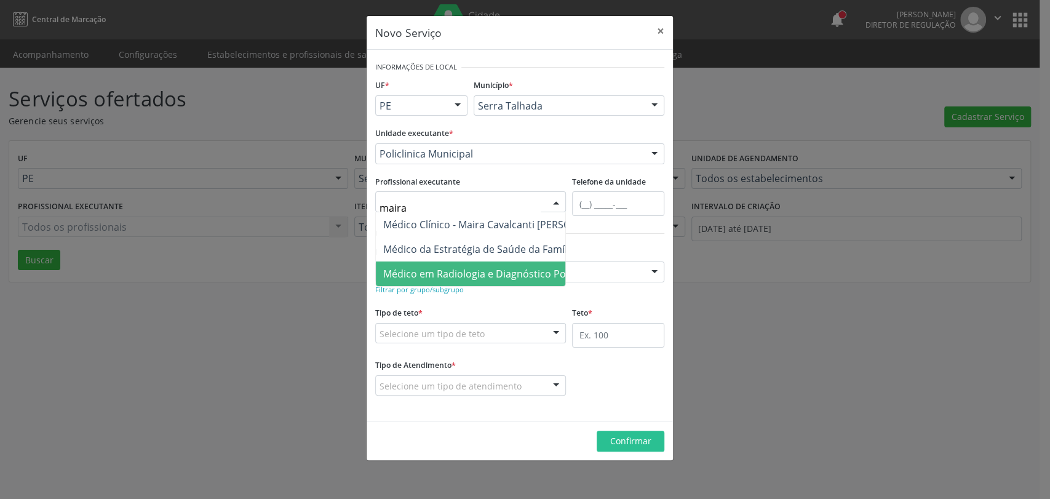
click at [465, 266] on span "Médico em Radiologia e Diagnóstico Por Imagem - Maira Cavalcanti Lima Barros" at bounding box center [539, 273] width 326 height 25
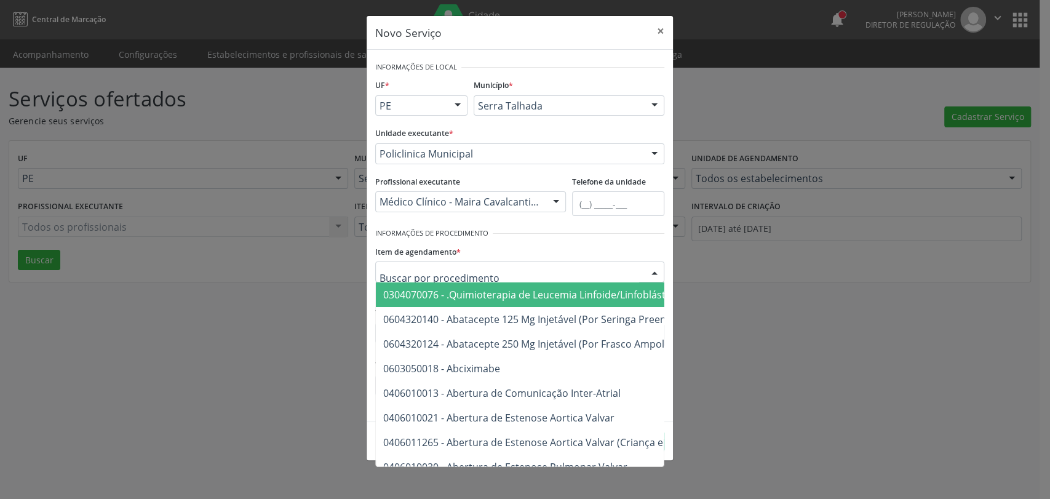
click at [504, 249] on div "Item de agendamento * 0304070076 - .Quimioterapia de Leucemia Linfoide/Linfoblá…" at bounding box center [519, 261] width 289 height 39
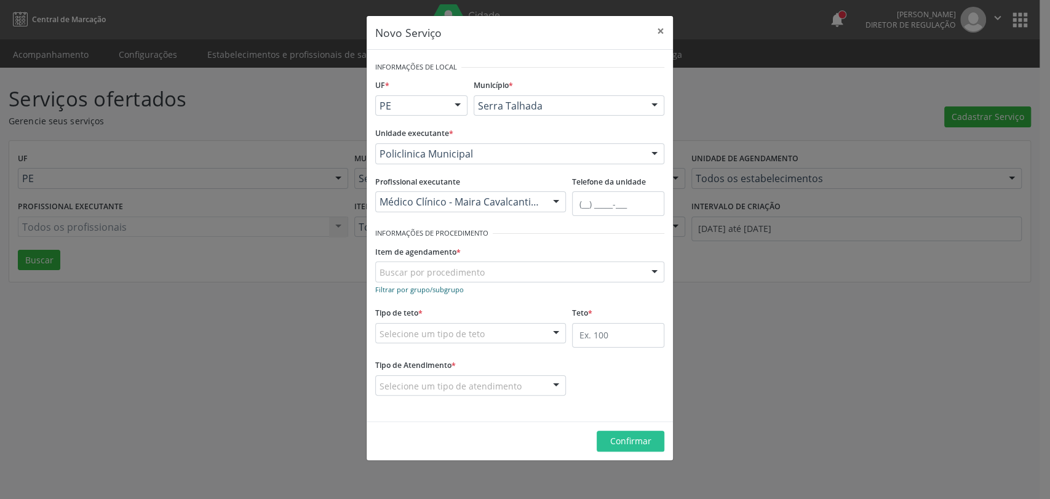
click at [429, 288] on small "Filtrar por grupo/subgrupo" at bounding box center [419, 289] width 89 height 9
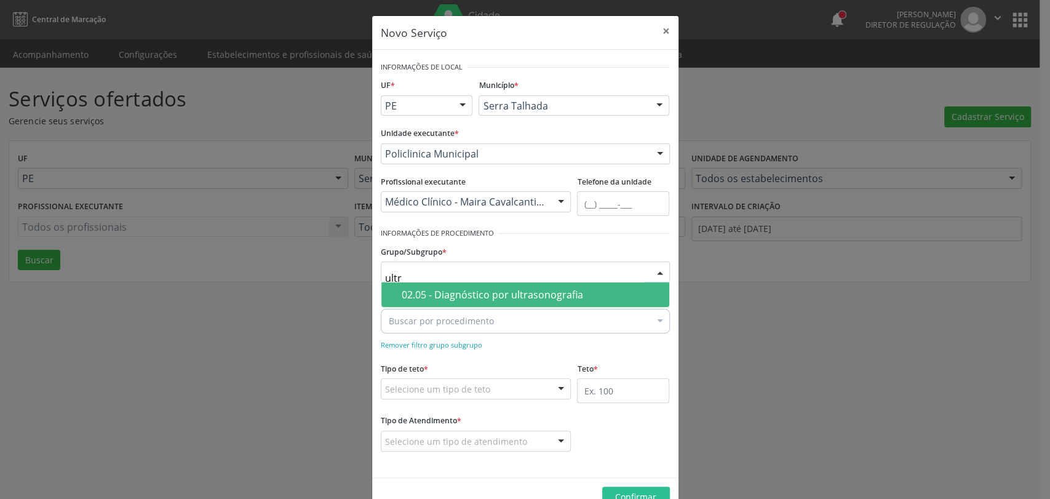
type input "ultra"
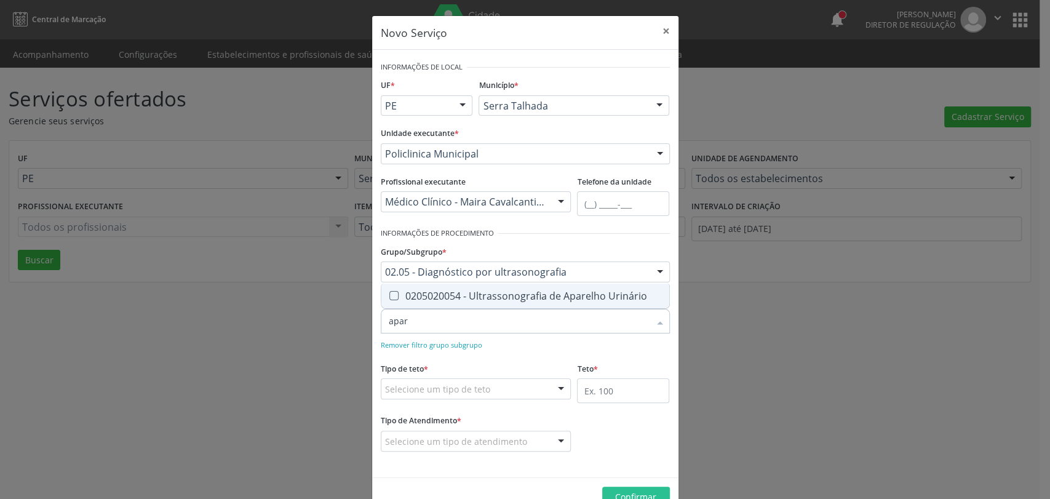
type input "apare"
click at [479, 298] on div "0205020054 - Ultrassonografia de Aparelho Urinário" at bounding box center [525, 296] width 273 height 10
checkbox Urinário "true"
click at [447, 315] on input "apare" at bounding box center [519, 321] width 261 height 25
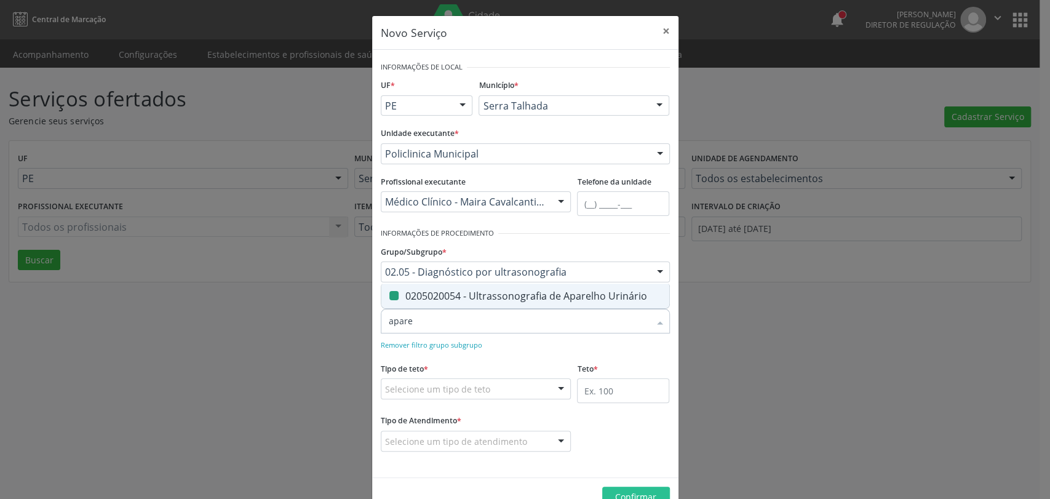
type input "t"
checkbox Urinário "false"
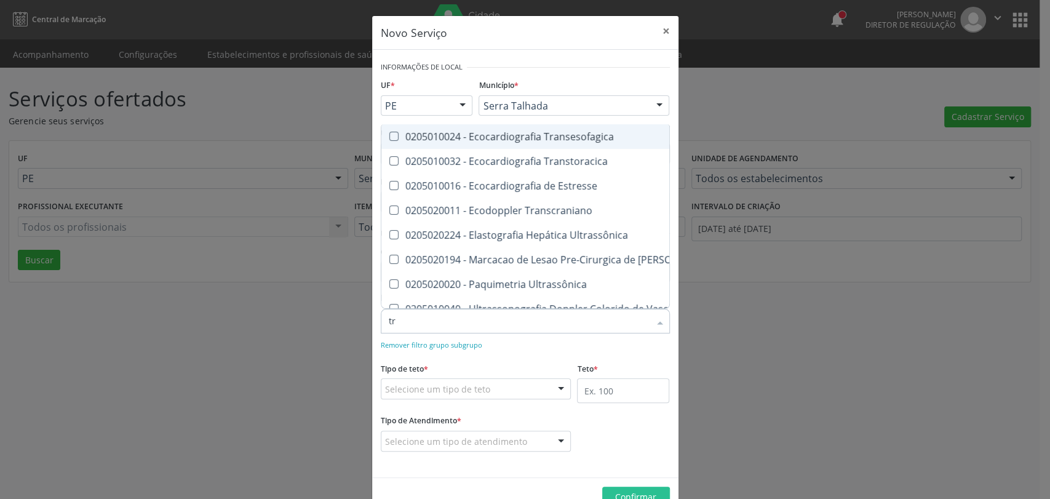
type input "tra"
checkbox Superior "true"
checkbox Urinário "false"
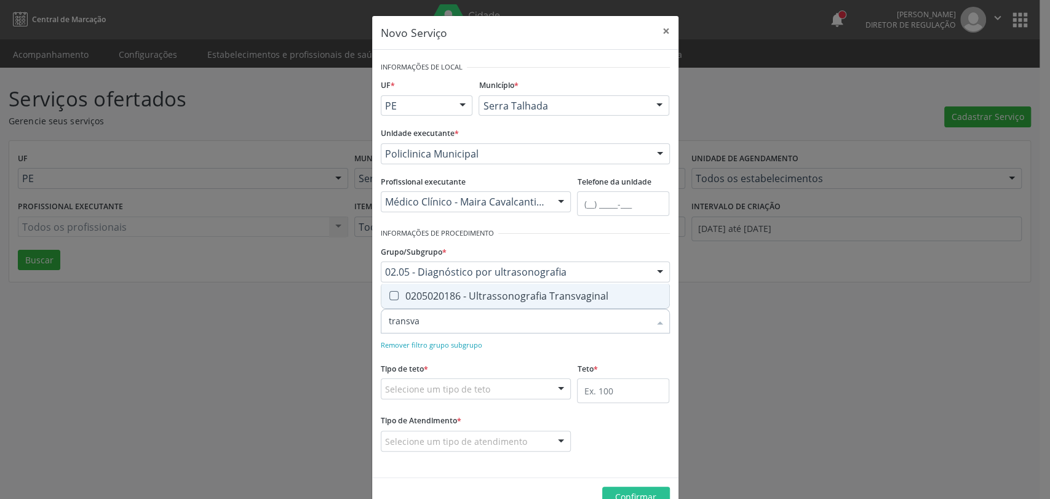
type input "transvag"
click at [453, 294] on div "0205020186 - Ultrassonografia Transvaginal" at bounding box center [525, 296] width 273 height 10
checkbox Transvaginal "true"
click at [426, 320] on input "transvag" at bounding box center [519, 321] width 261 height 25
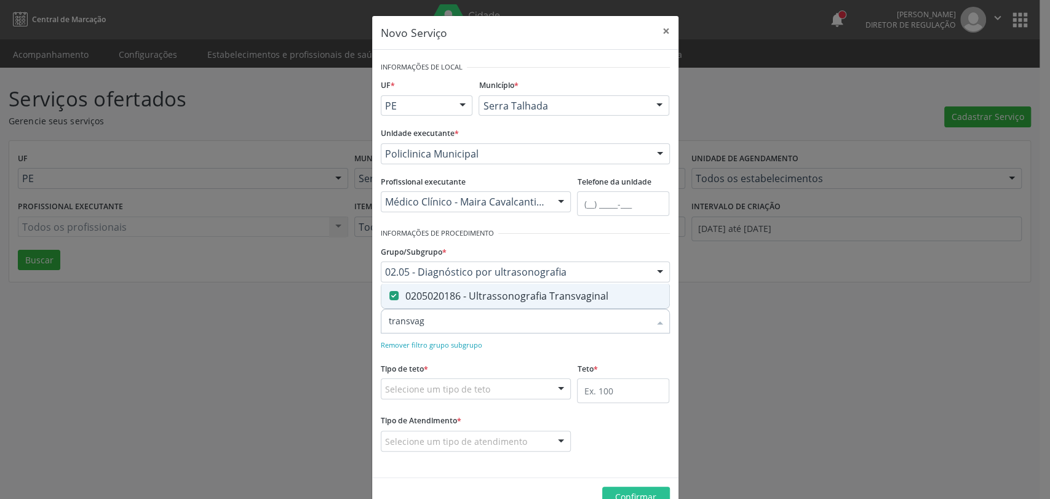
click at [518, 322] on input "transvag" at bounding box center [519, 321] width 261 height 25
type input "trans"
checkbox Transvaginal "false"
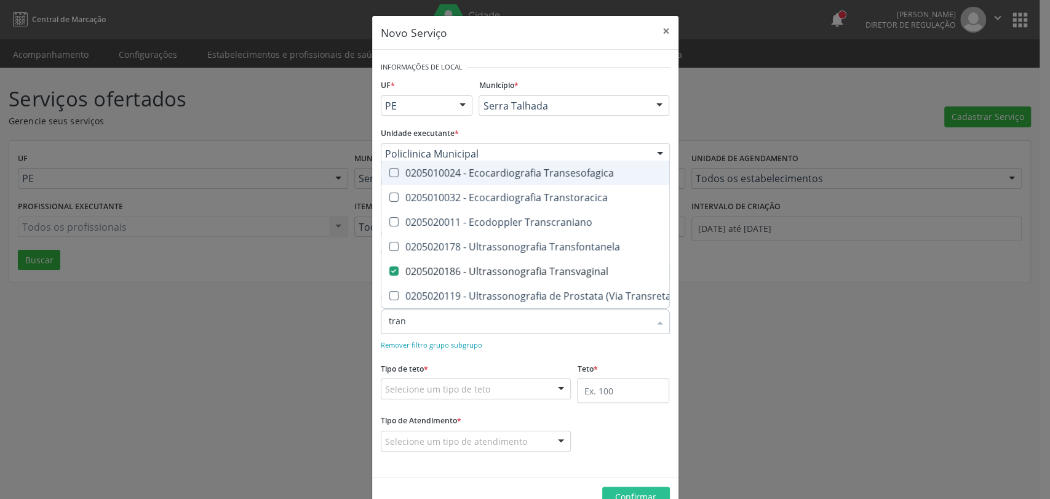
type input "tra"
checkbox Transvaginal "false"
type input "t"
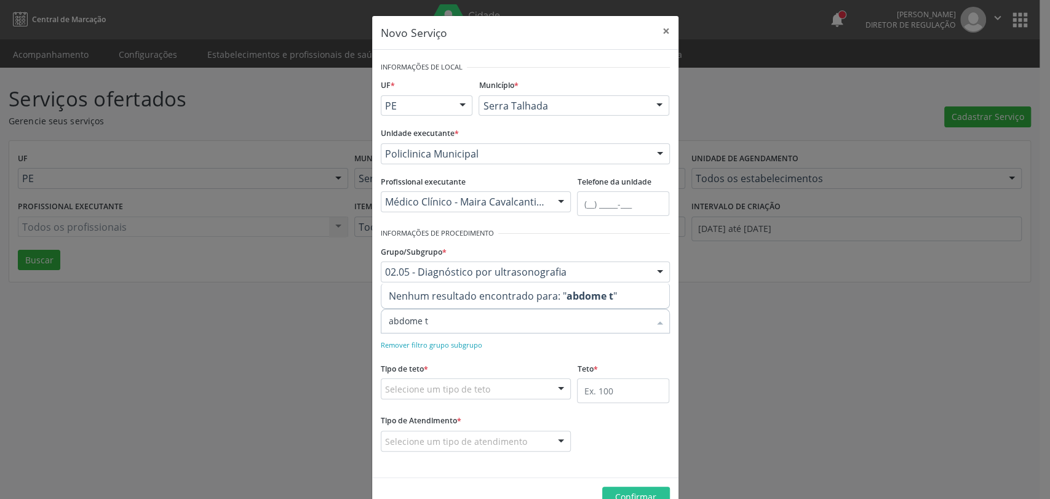
type input "abdome"
click at [509, 293] on div "0205020046 - Ultrassonografia de Abdomen Total" at bounding box center [525, 296] width 273 height 10
checkbox Total "true"
type input "a"
checkbox Total "false"
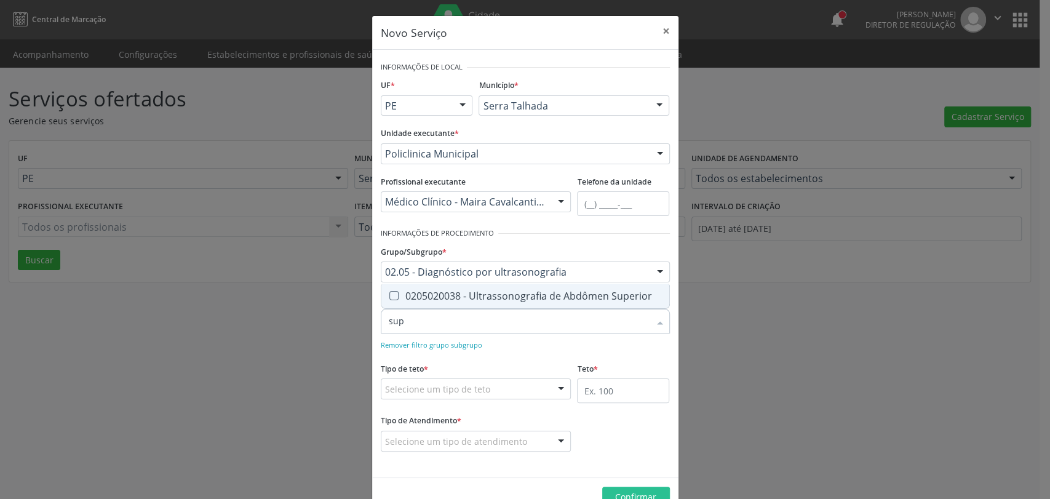
type input "supe"
click at [447, 292] on div "0205020038 - Ultrassonografia de Abdômen Superior" at bounding box center [525, 296] width 273 height 10
checkbox Superior "true"
click at [428, 321] on input "supe" at bounding box center [519, 321] width 261 height 25
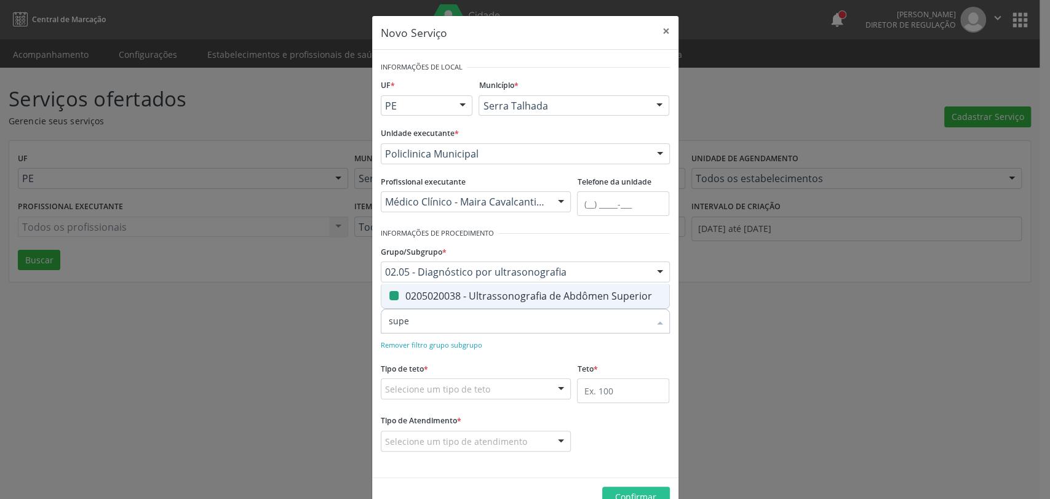
type input "p"
checkbox Superior "false"
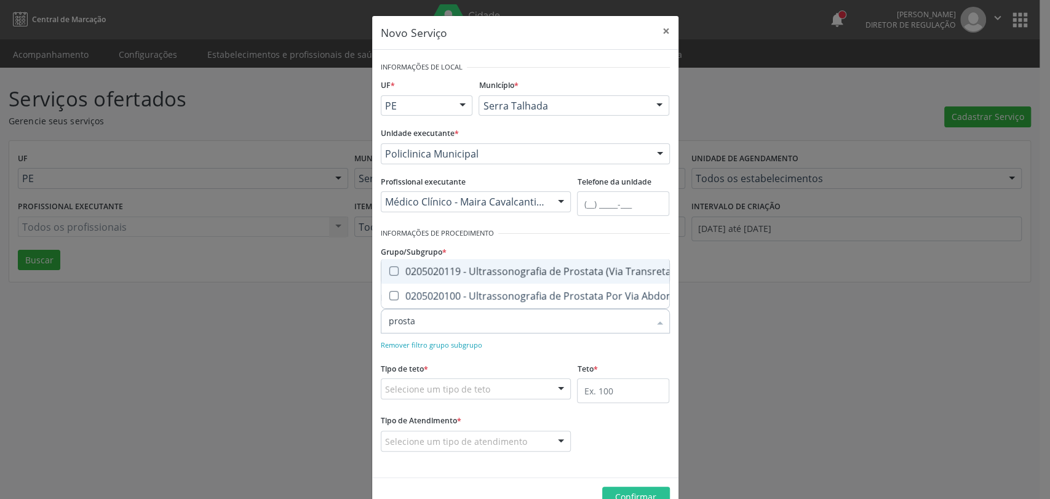
type input "prostat"
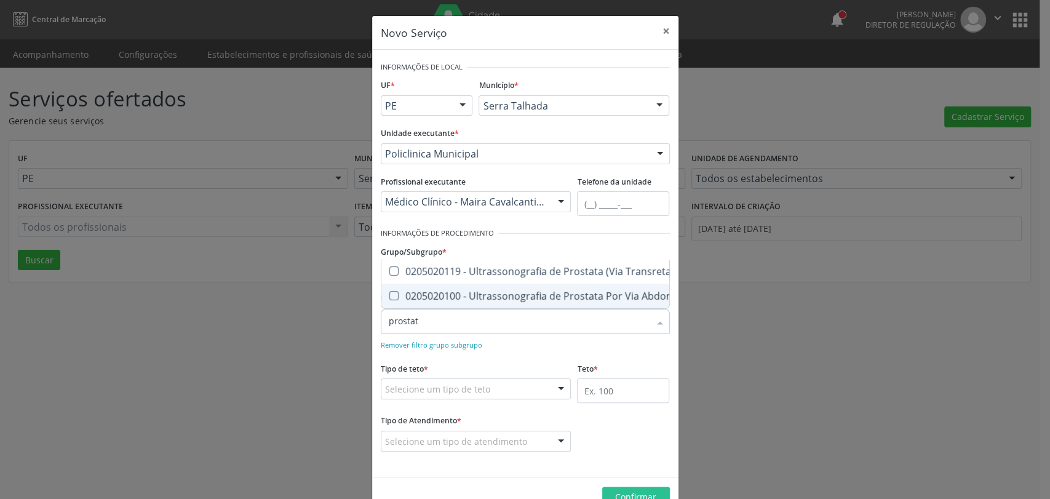
click at [485, 291] on div "0205020100 - Ultrassonografia de Prostata Por Via Abdominal" at bounding box center [540, 296] width 303 height 10
checkbox Abdominal "true"
click at [432, 321] on input "prostat" at bounding box center [519, 321] width 261 height 25
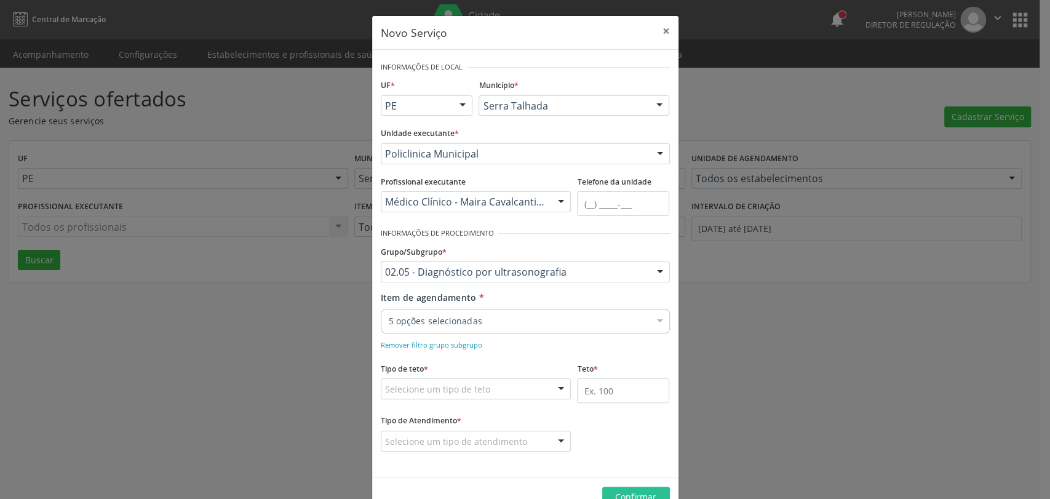
click at [514, 343] on div "Remover filtro grupo subgrupo" at bounding box center [525, 344] width 289 height 13
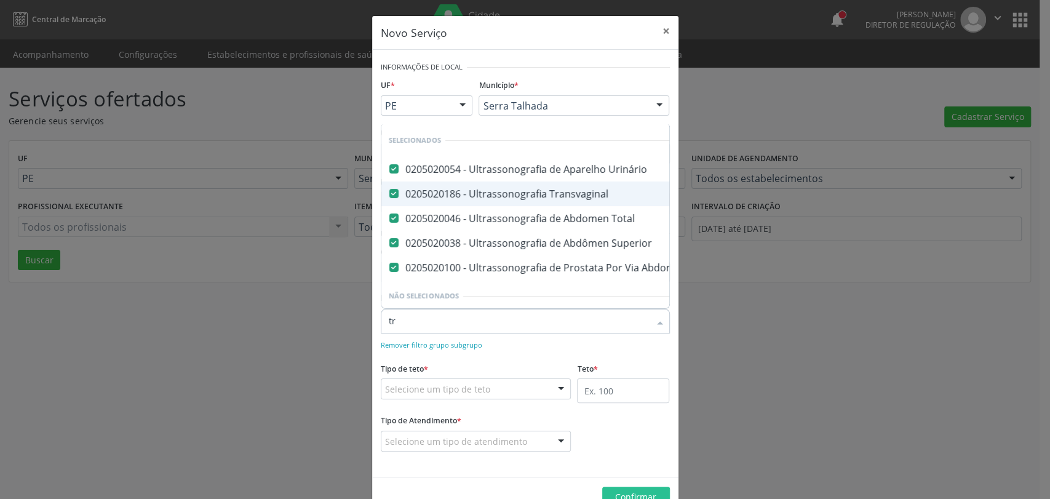
type input "t"
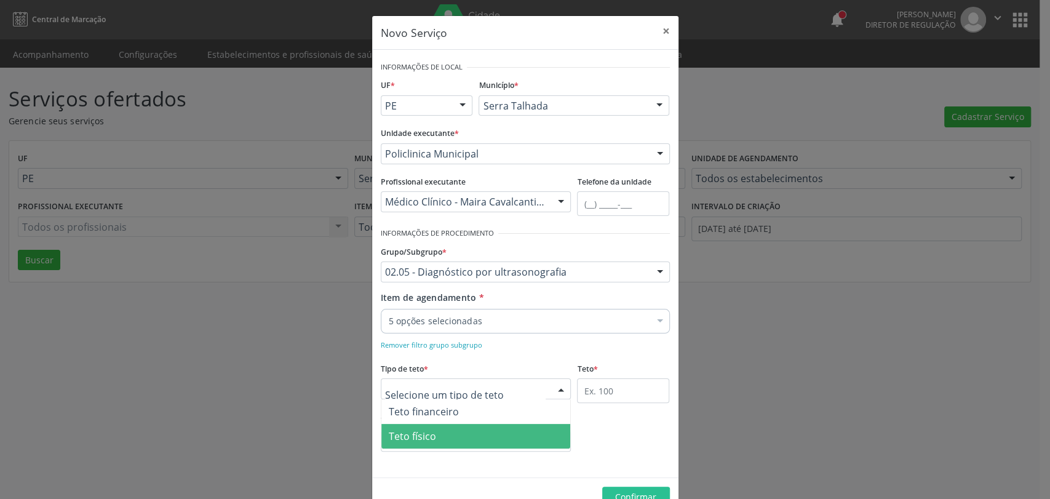
click at [447, 434] on span "Teto físico" at bounding box center [475, 436] width 189 height 25
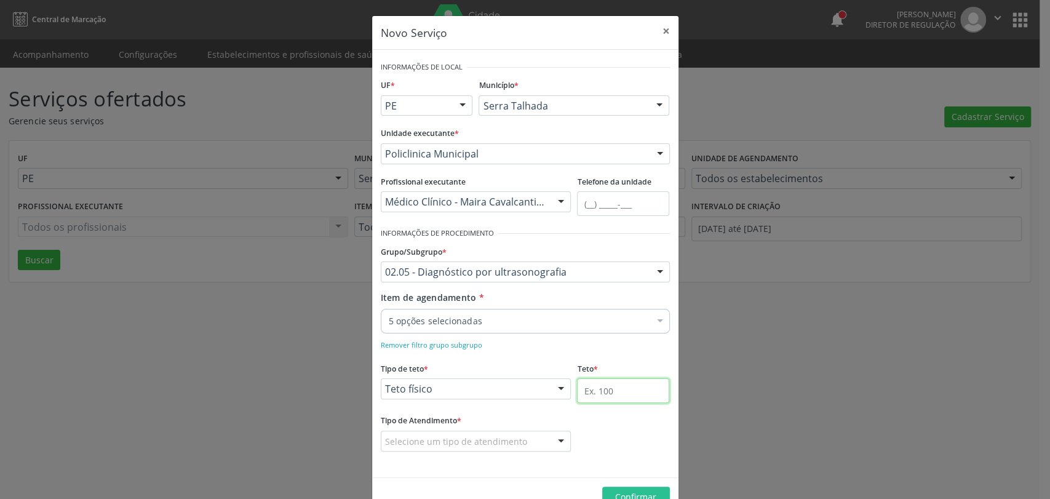
click at [615, 399] on input "text" at bounding box center [623, 390] width 92 height 25
type input "30"
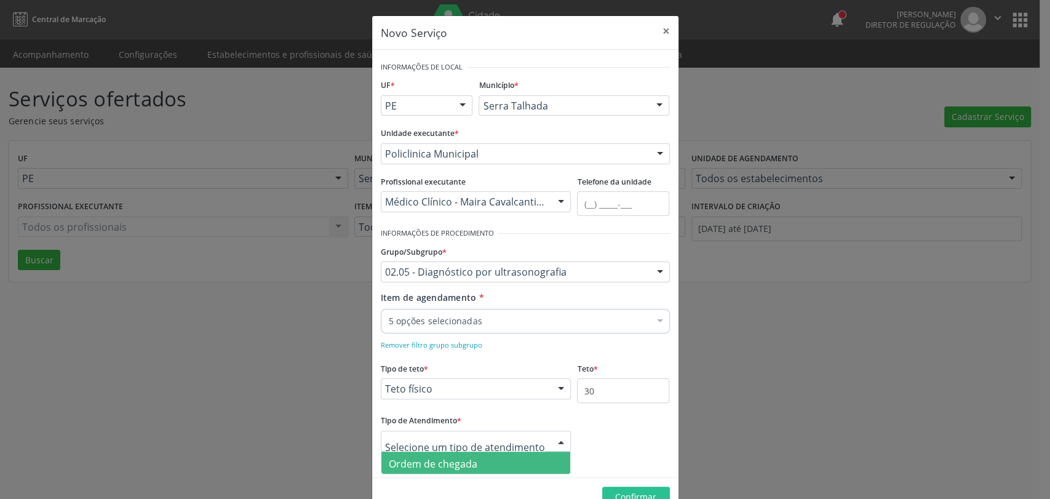
click at [402, 466] on span "Ordem de chegada" at bounding box center [433, 464] width 89 height 14
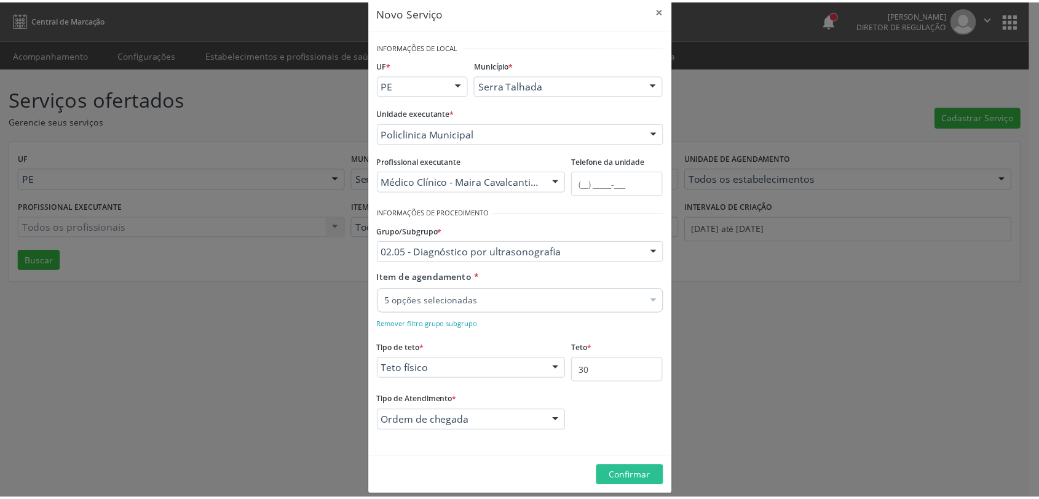
scroll to position [31, 0]
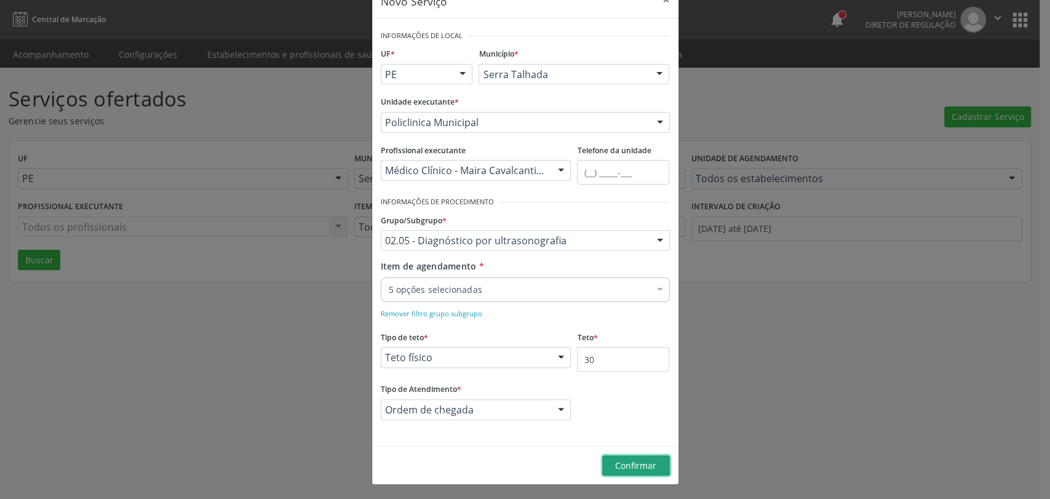
click at [618, 464] on span "Confirmar" at bounding box center [635, 465] width 41 height 12
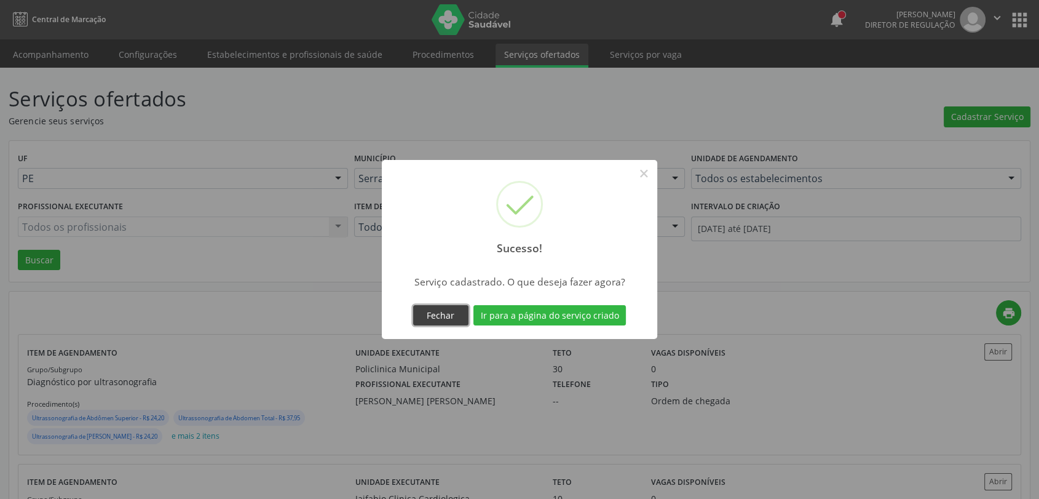
click at [460, 311] on button "Fechar" at bounding box center [440, 315] width 55 height 21
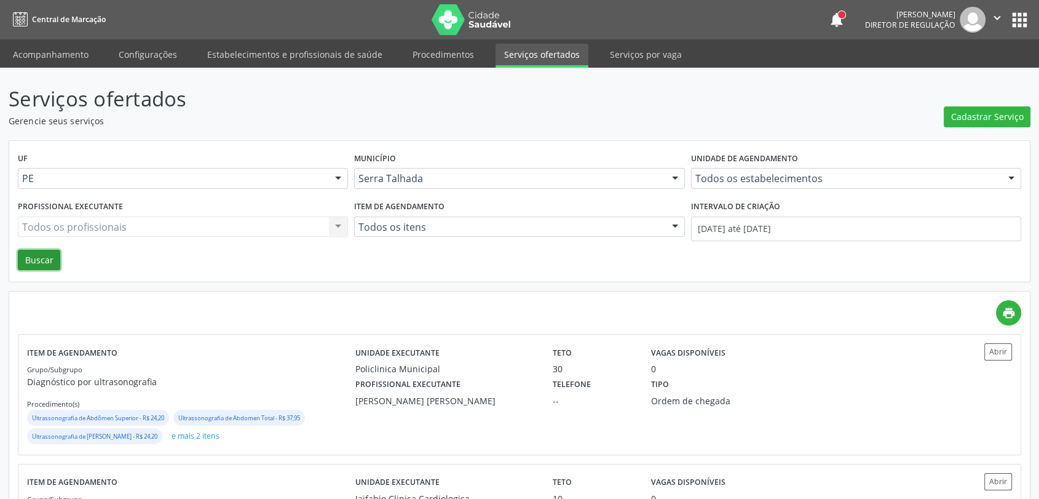
click at [47, 258] on button "Buscar" at bounding box center [39, 260] width 42 height 21
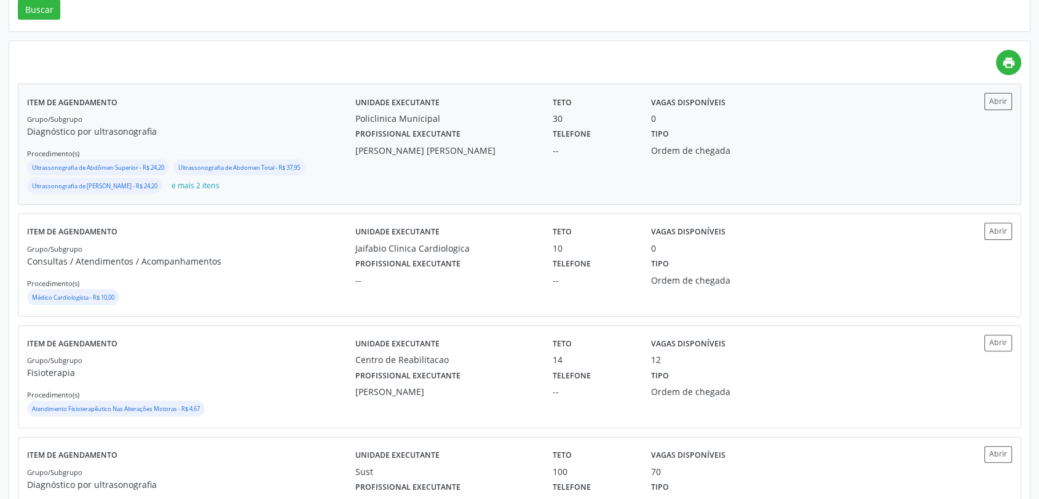
scroll to position [273, 0]
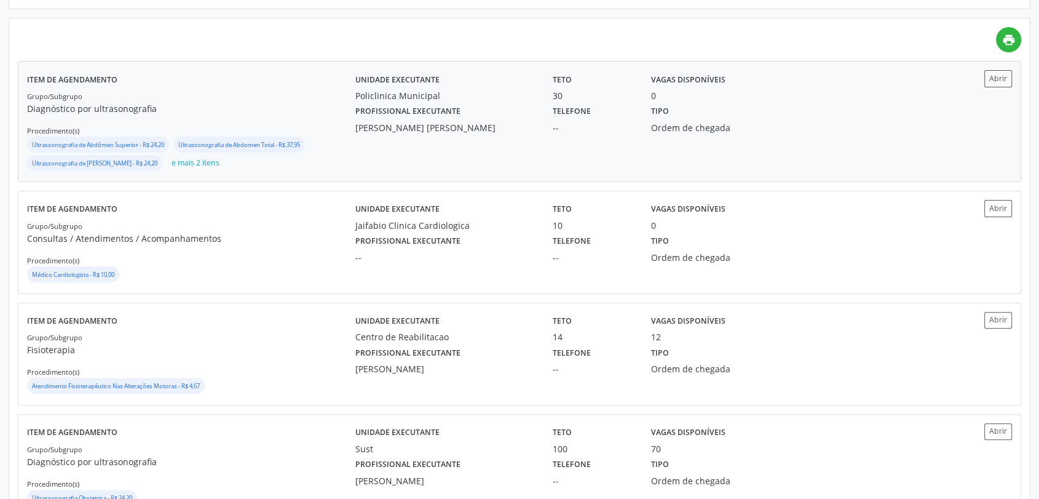
click at [507, 151] on div "Unidade executante Policlinica Municipal Teto 30 Vagas disponíveis 0 Profission…" at bounding box center [642, 121] width 575 height 103
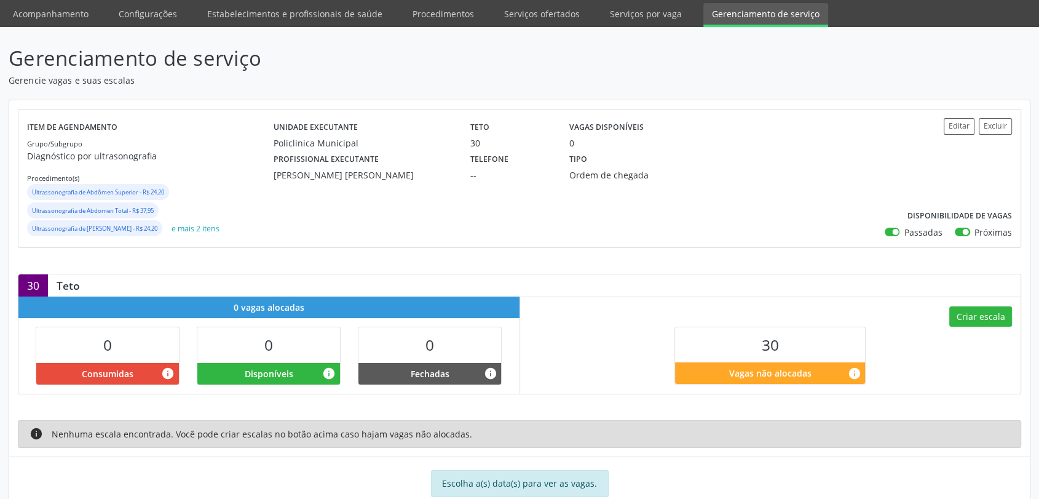
scroll to position [73, 0]
